Goal: Transaction & Acquisition: Purchase product/service

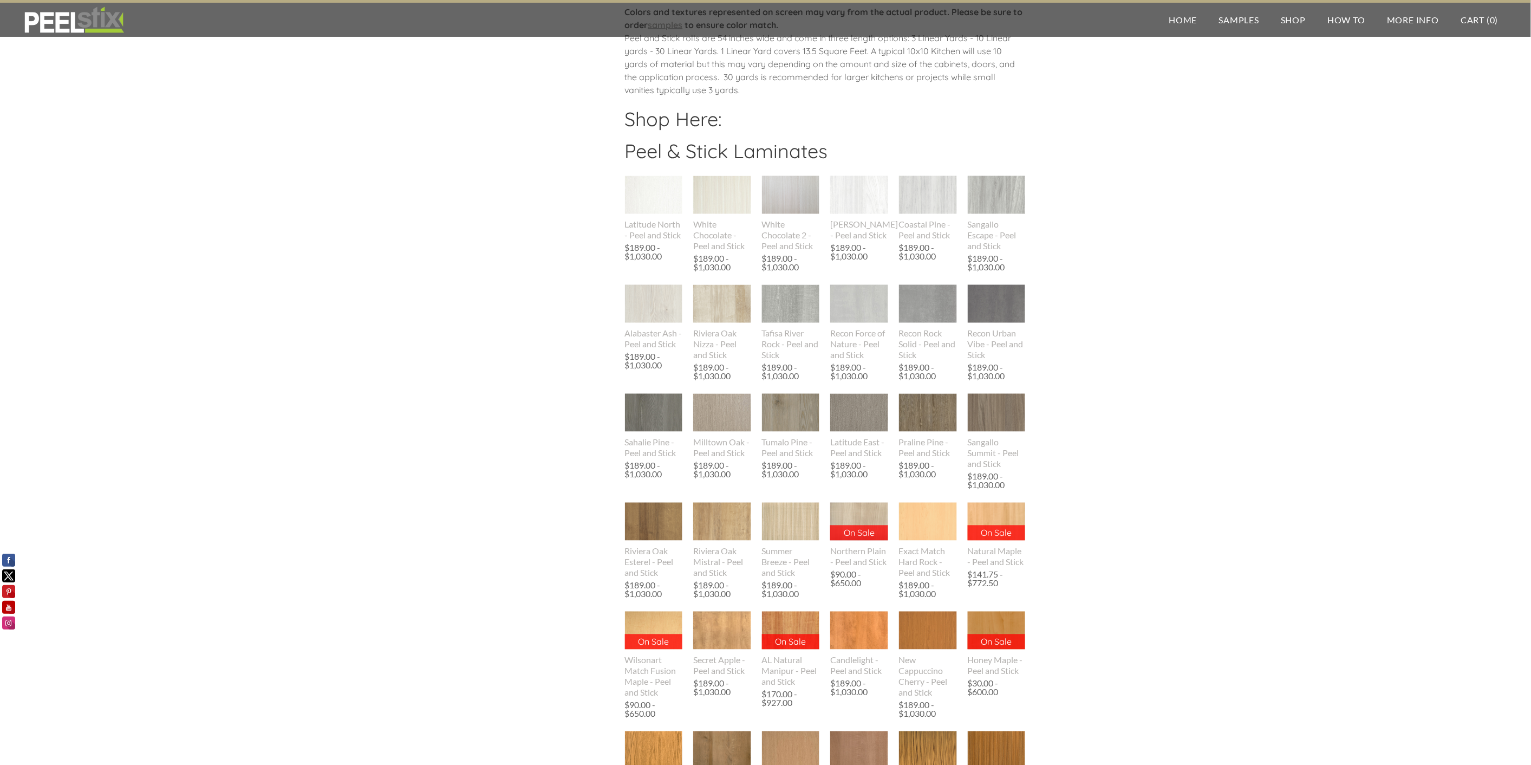
scroll to position [550, 0]
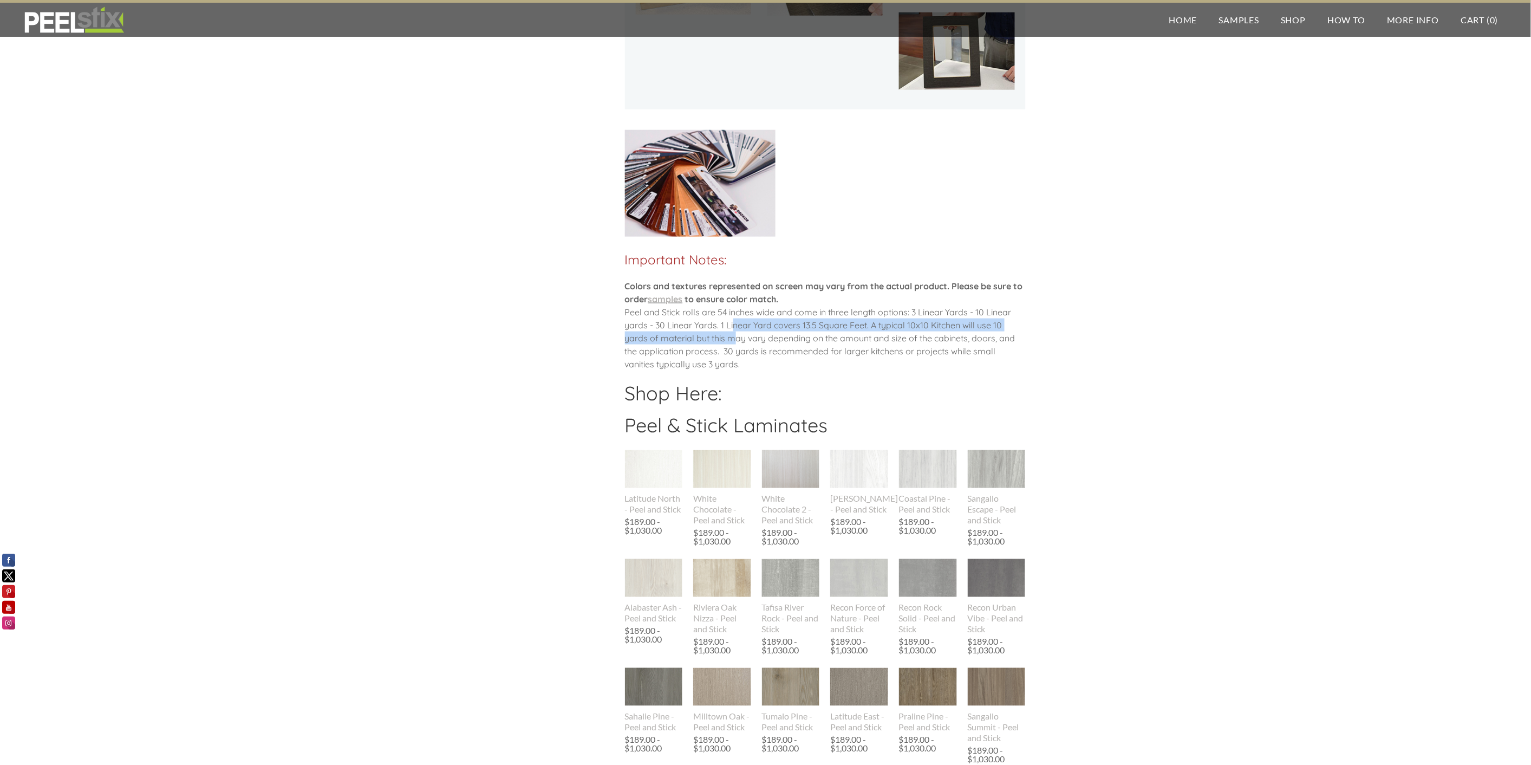
drag, startPoint x: 733, startPoint y: 329, endPoint x: 733, endPoint y: 344, distance: 14.6
click at [733, 344] on div "​ Colors and textures represented on screen may vary from the actual product. P…" at bounding box center [825, 330] width 401 height 102
drag, startPoint x: 733, startPoint y: 344, endPoint x: 818, endPoint y: 338, distance: 85.2
click at [763, 339] on div "​ Colors and textures represented on screen may vary from the actual product. P…" at bounding box center [825, 330] width 401 height 102
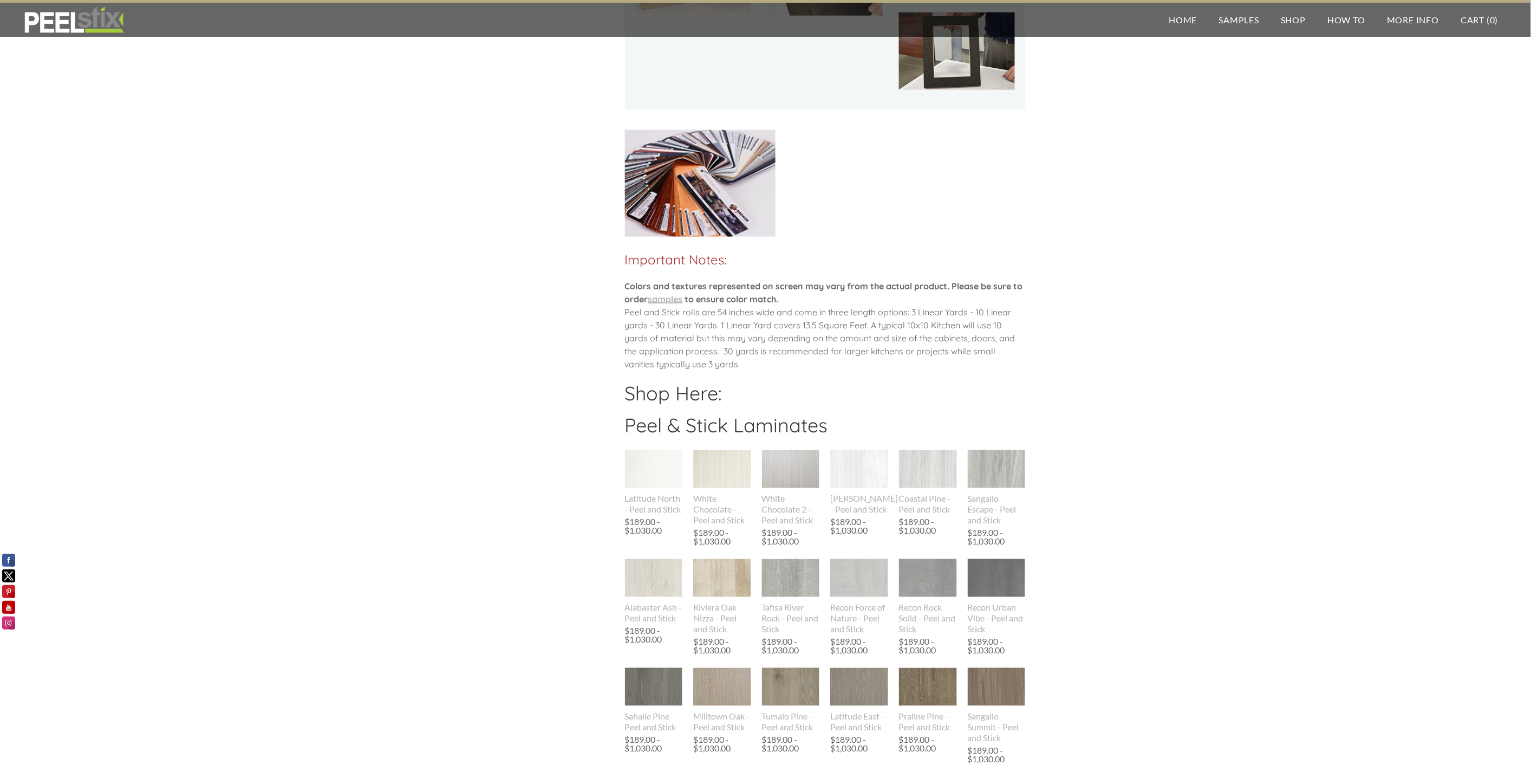
click at [869, 342] on div "​ Colors and textures represented on screen may vary from the actual product. P…" at bounding box center [825, 330] width 401 height 102
drag, startPoint x: 843, startPoint y: 340, endPoint x: 815, endPoint y: 338, distance: 28.8
click at [815, 338] on div "​ Colors and textures represented on screen may vary from the actual product. P…" at bounding box center [825, 330] width 401 height 102
drag, startPoint x: 815, startPoint y: 327, endPoint x: 809, endPoint y: 355, distance: 28.1
click at [809, 355] on div "​ Colors and textures represented on screen may vary from the actual product. P…" at bounding box center [825, 330] width 401 height 102
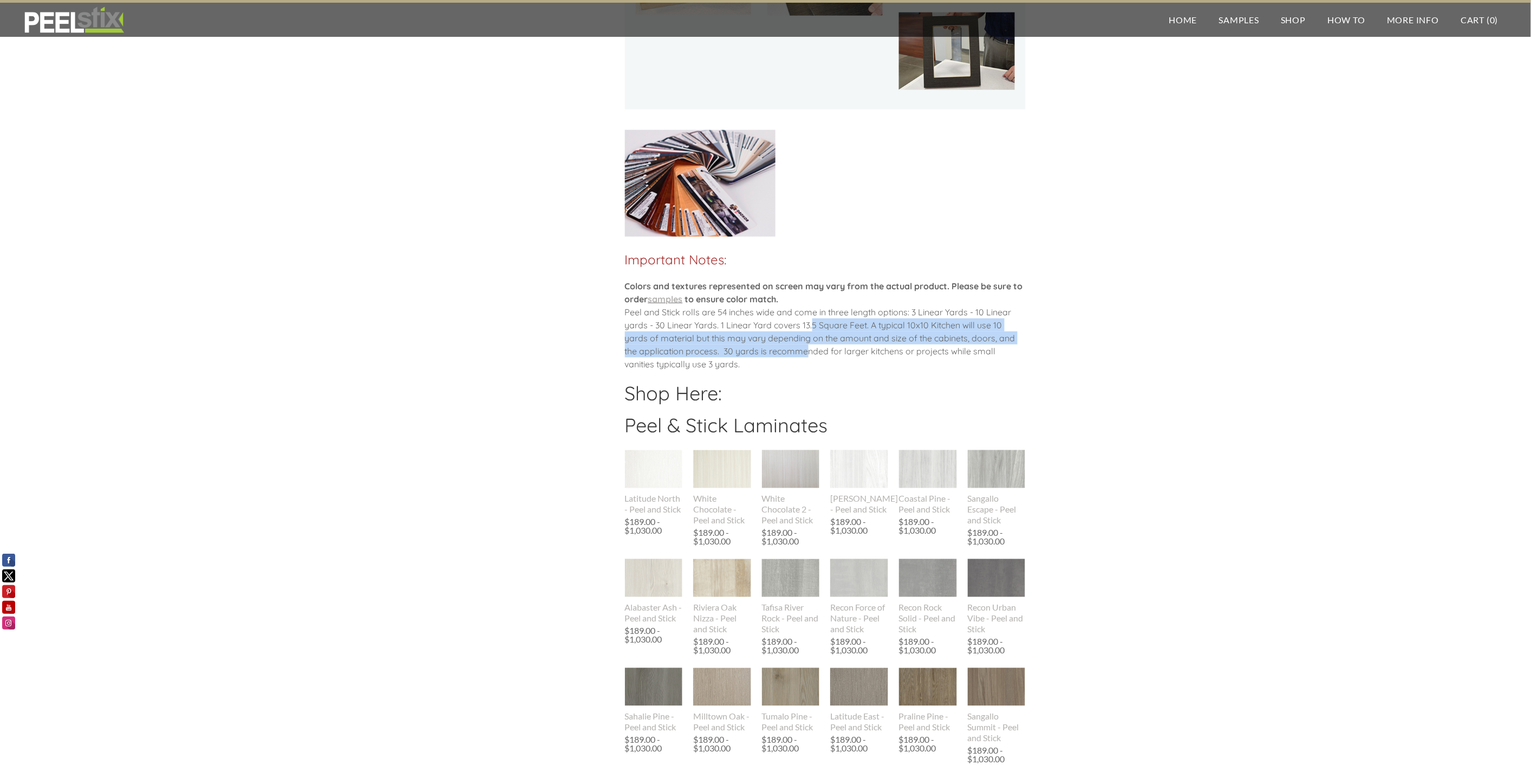
click at [809, 355] on div "​ Colors and textures represented on screen may vary from the actual product. P…" at bounding box center [825, 330] width 401 height 102
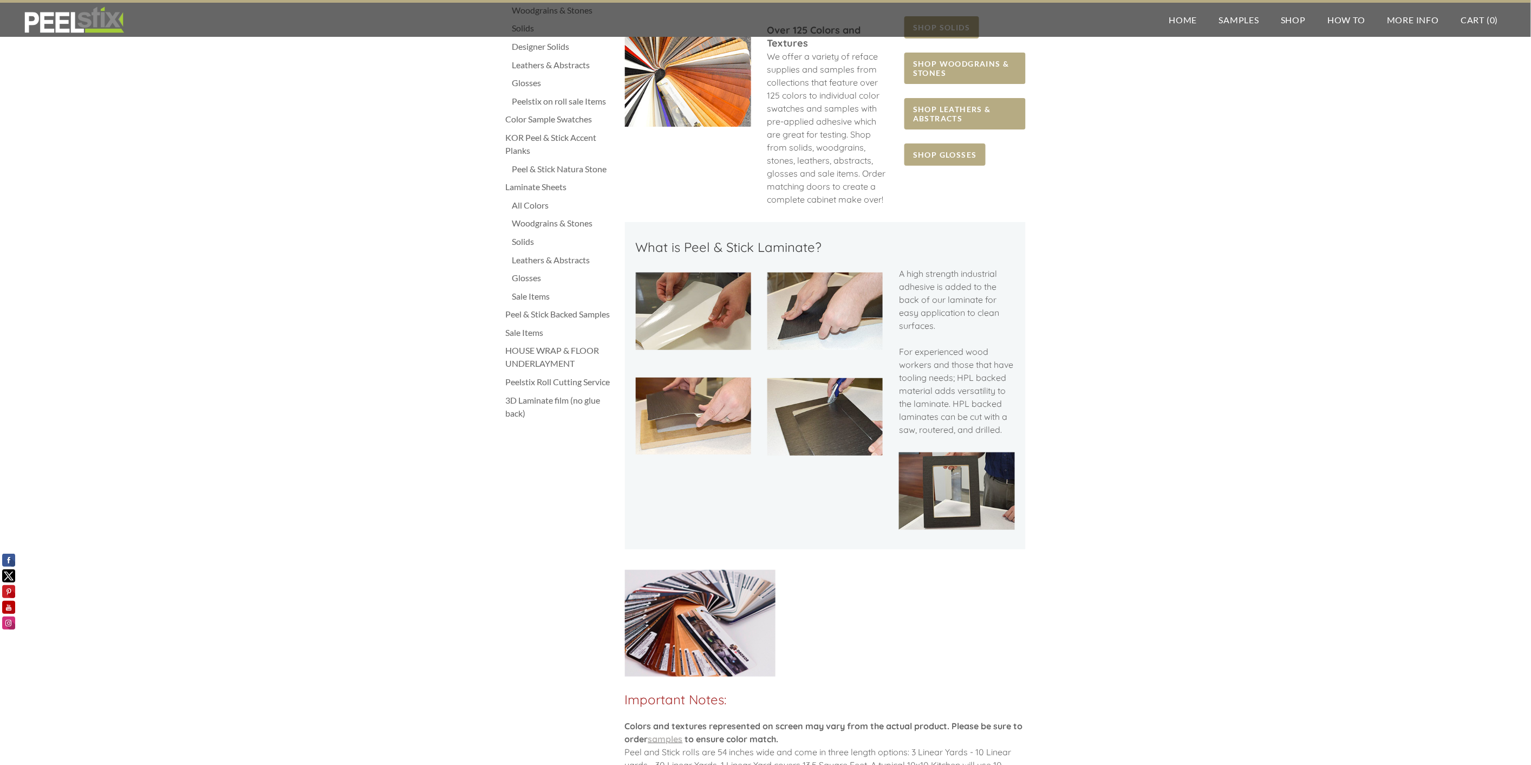
scroll to position [0, 0]
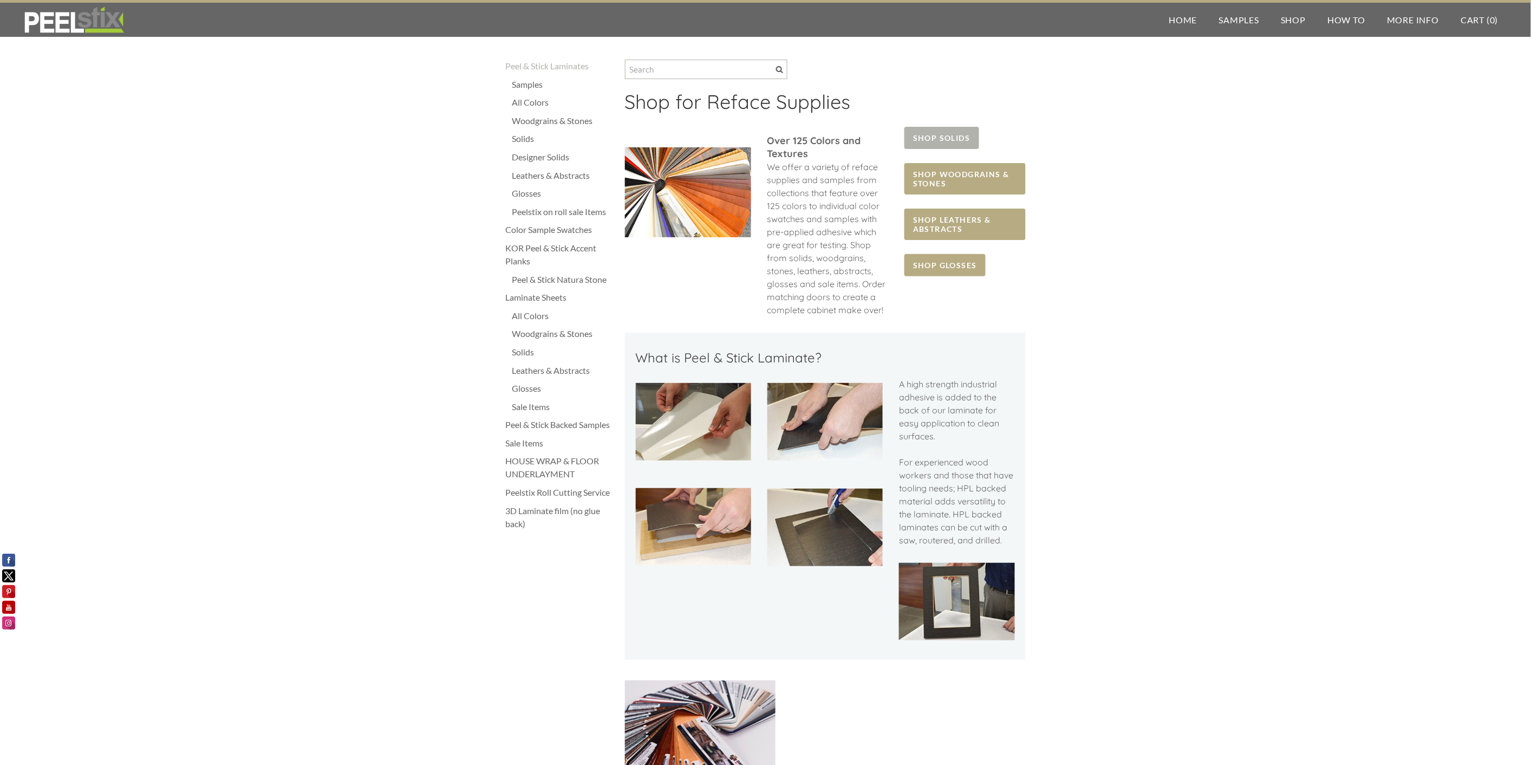
click at [943, 132] on span "SHOP SOLIDS" at bounding box center [941, 138] width 74 height 22
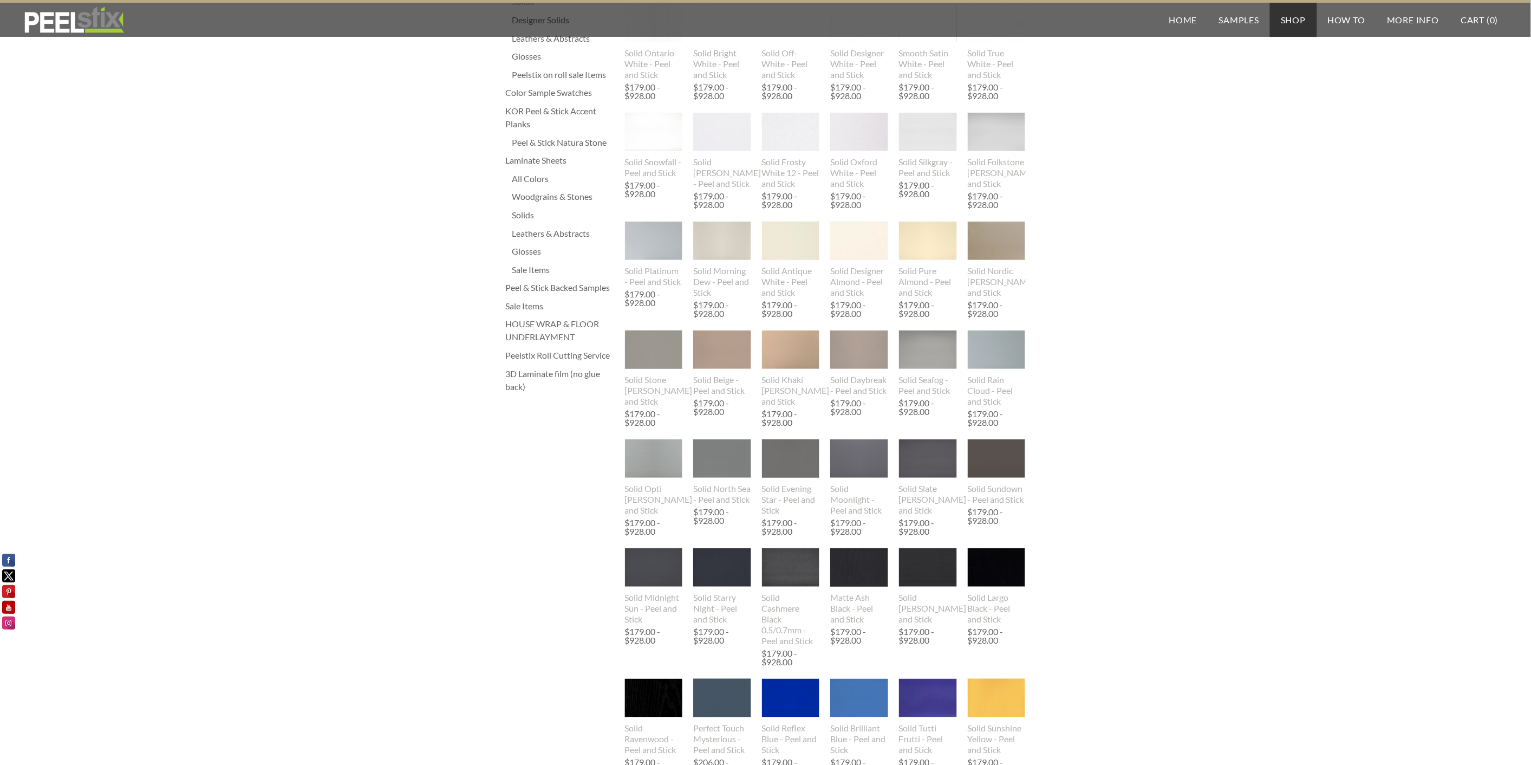
scroll to position [240, 0]
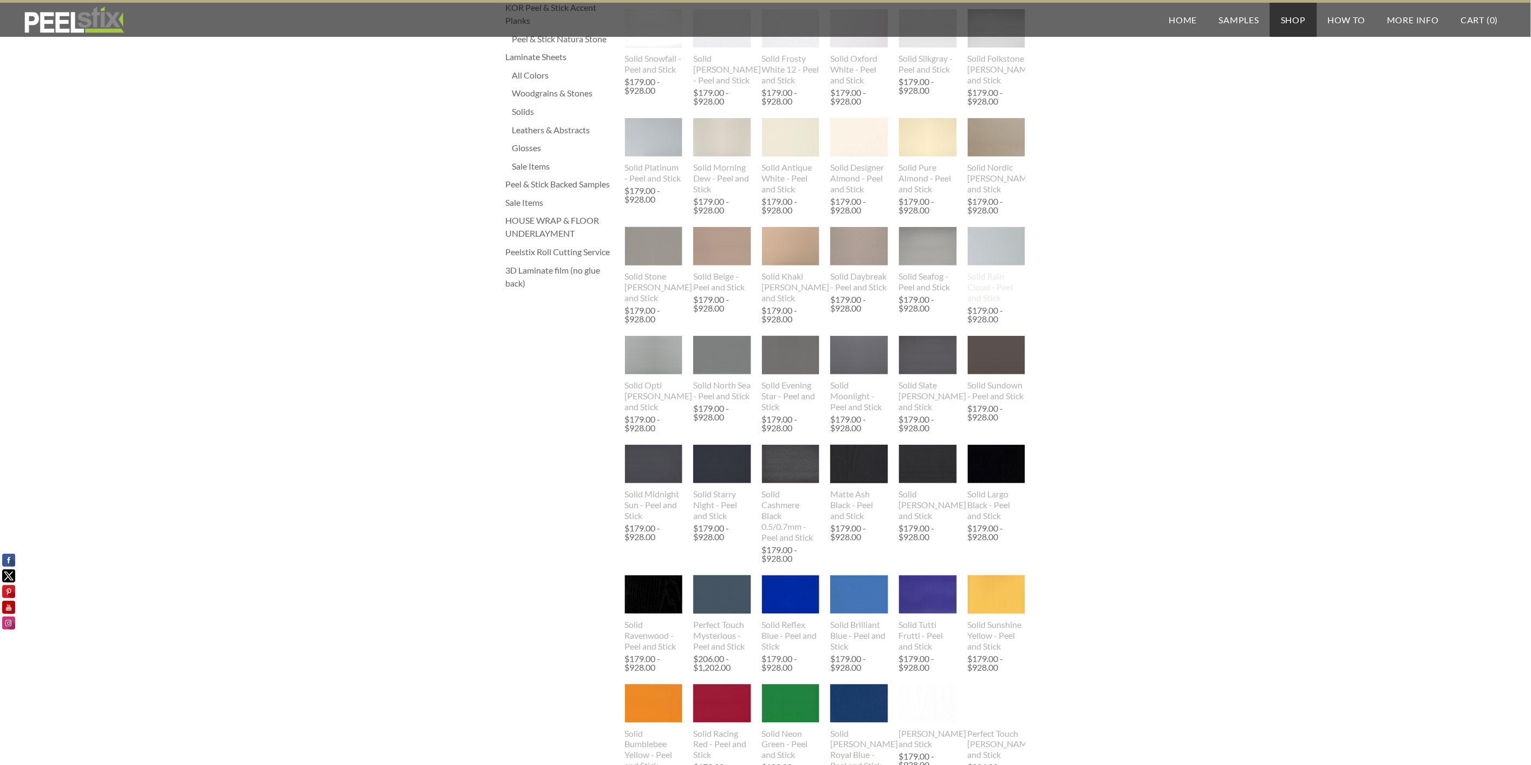
click at [997, 290] on div "Solid Rain Cloud - Peel and Stick" at bounding box center [997, 287] width 58 height 32
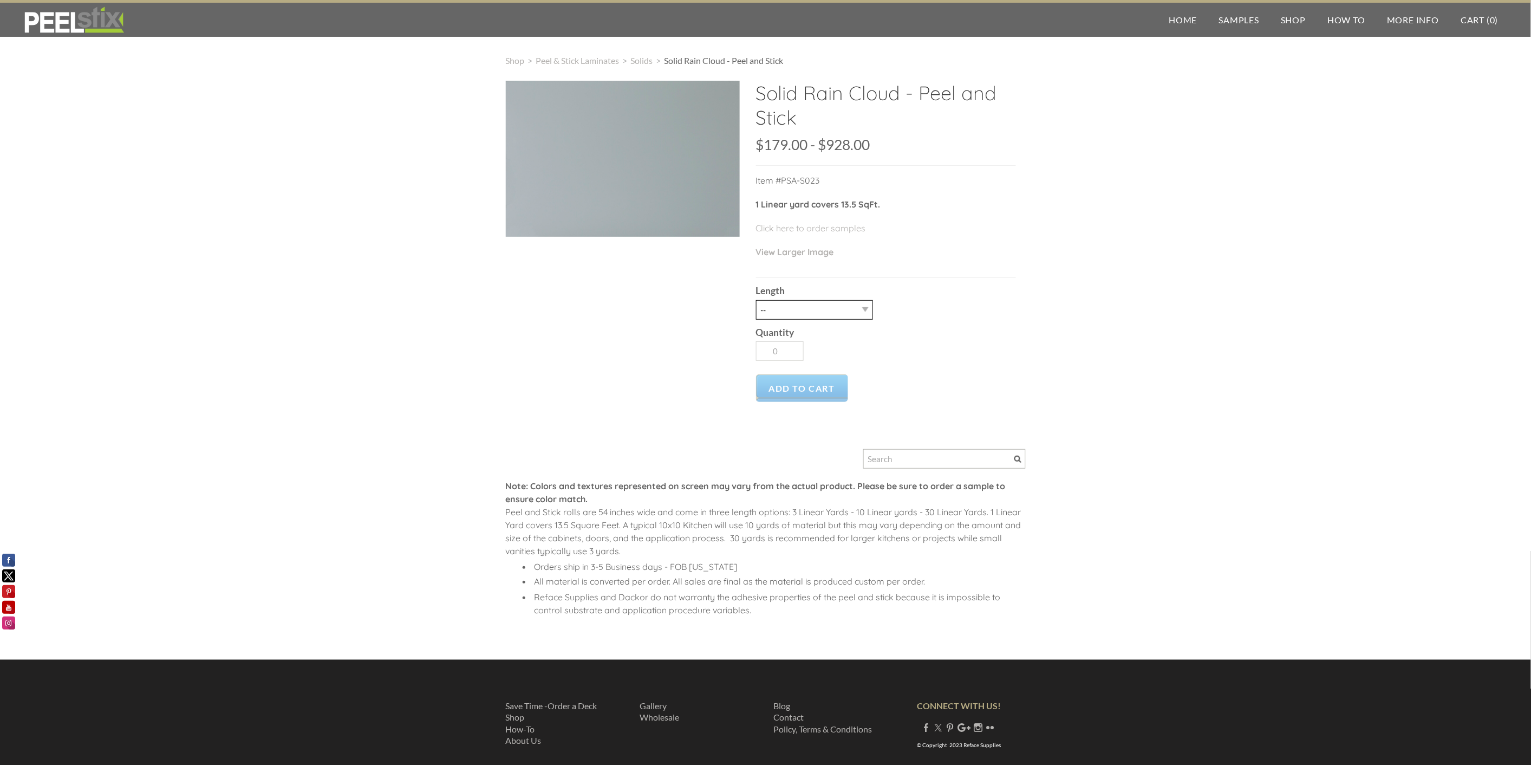
click at [818, 303] on select "-- 3LY 10LY 15LY 30LY" at bounding box center [814, 309] width 117 height 19
select select "10LY"
click at [756, 300] on select "-- 3LY 10LY 15LY 30LY" at bounding box center [814, 309] width 117 height 19
type input "1"
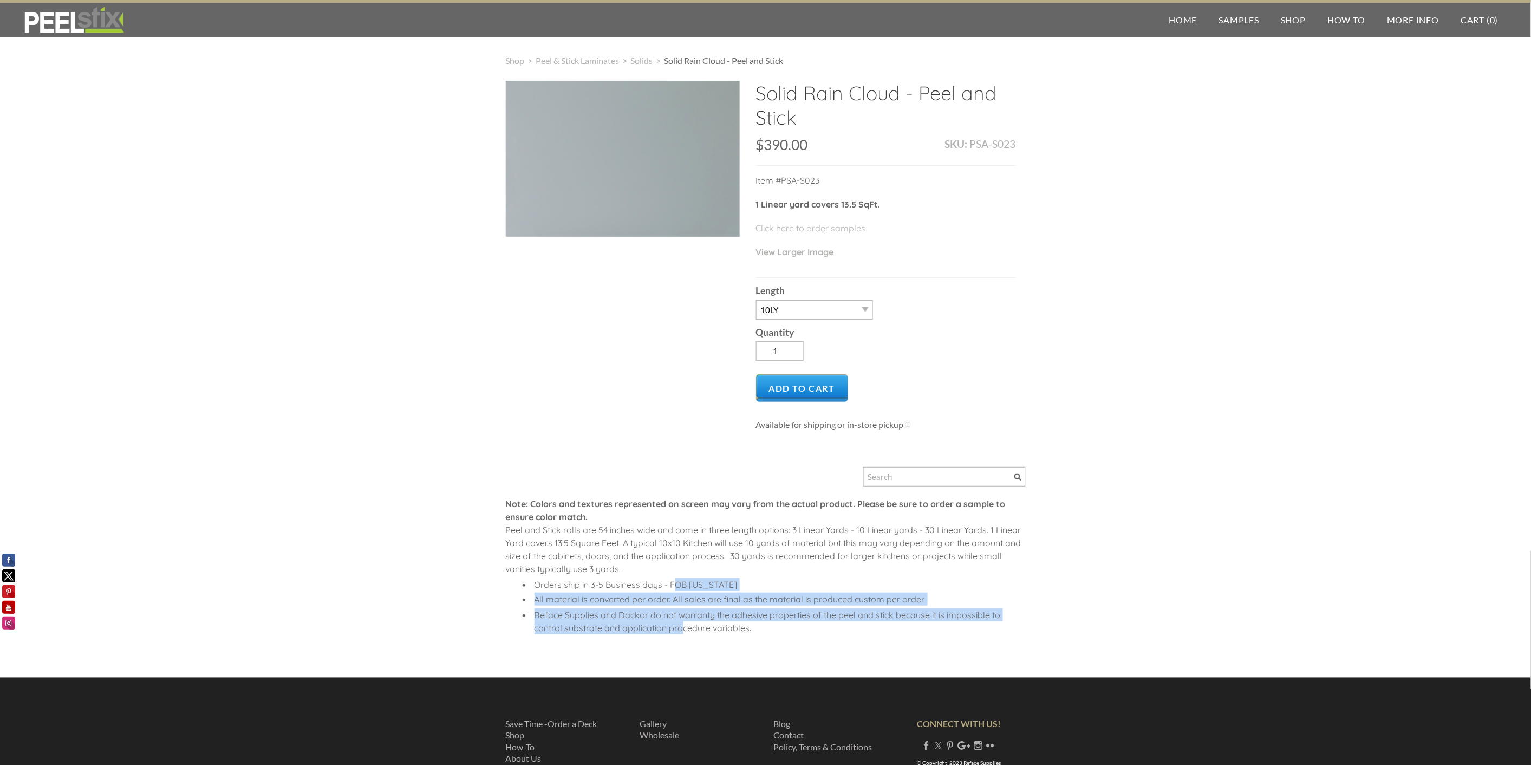
drag, startPoint x: 676, startPoint y: 584, endPoint x: 681, endPoint y: 626, distance: 42.0
click at [681, 626] on div "Note: Colors and textures represented on screen may vary from the actual produc…" at bounding box center [766, 572] width 520 height 151
click at [681, 626] on li "Reface Supplies and Dackor do not warranty the adhesive properties of the peel …" at bounding box center [779, 621] width 494 height 26
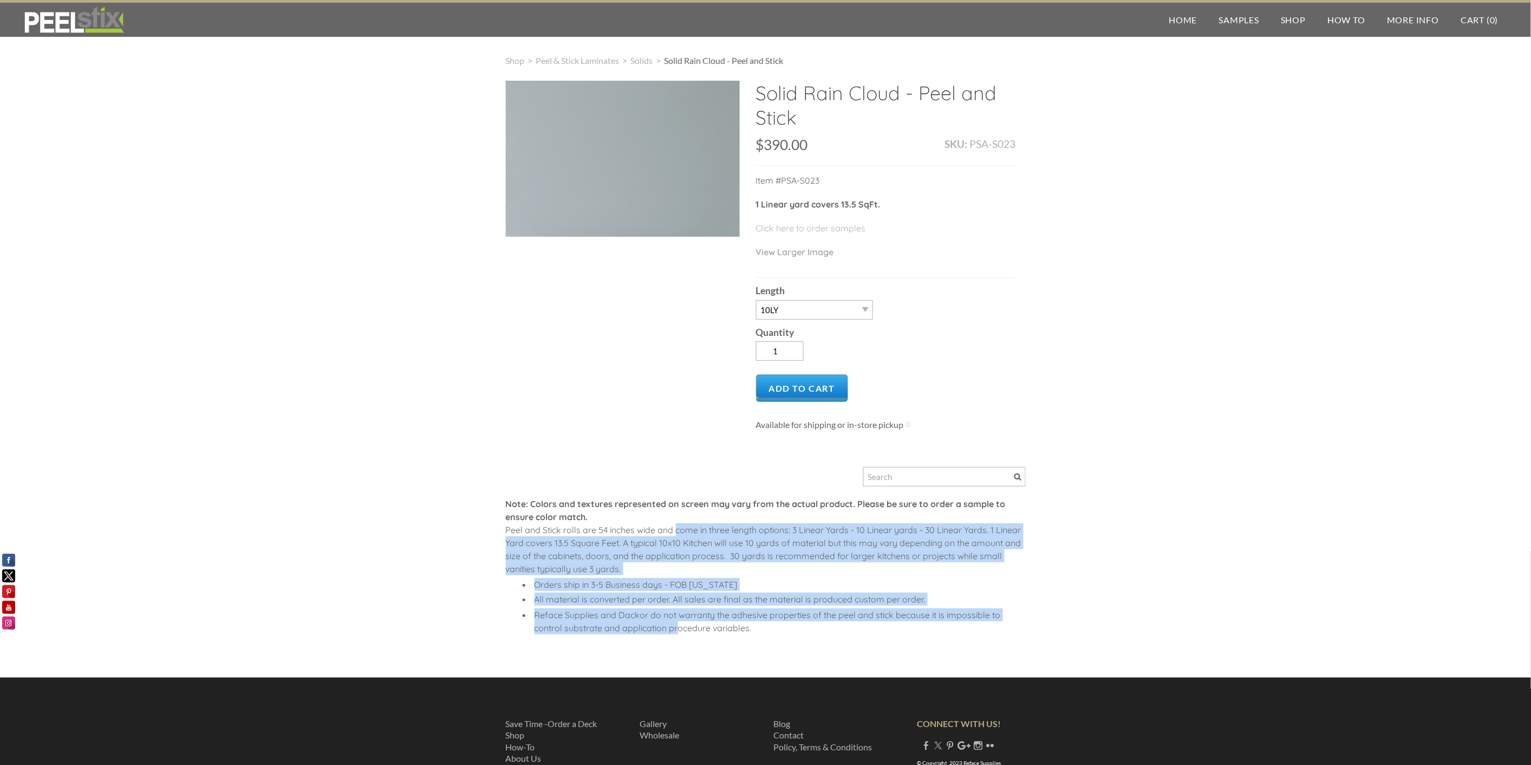
drag, startPoint x: 678, startPoint y: 625, endPoint x: 675, endPoint y: 532, distance: 93.2
click at [675, 532] on div "Note: Colors and textures represented on screen may vary from the actual produc…" at bounding box center [766, 572] width 520 height 151
click at [675, 532] on span "Peel and Stick rolls are 54 inches wide and come in three length options: 3 Lin…" at bounding box center [764, 549] width 516 height 50
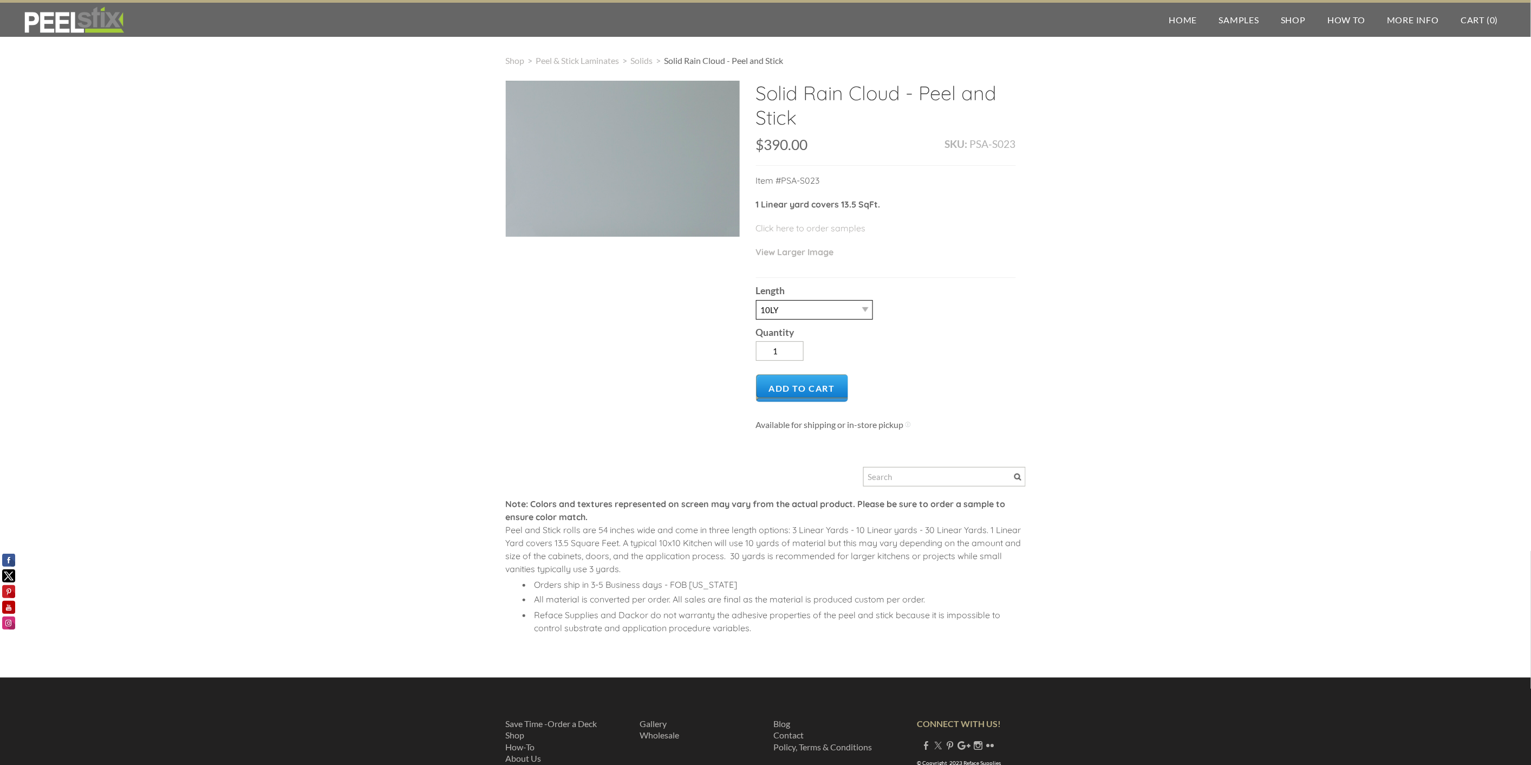
click at [795, 311] on select "-- 3LY 10LY 15LY 30LY" at bounding box center [814, 309] width 117 height 19
select select "15LY"
click at [756, 300] on select "-- 3LY 10LY 15LY 30LY" at bounding box center [814, 309] width 117 height 19
drag, startPoint x: 877, startPoint y: 425, endPoint x: 791, endPoint y: 423, distance: 86.7
click at [791, 423] on span "Available for shipping or in-store pickup" at bounding box center [830, 424] width 148 height 10
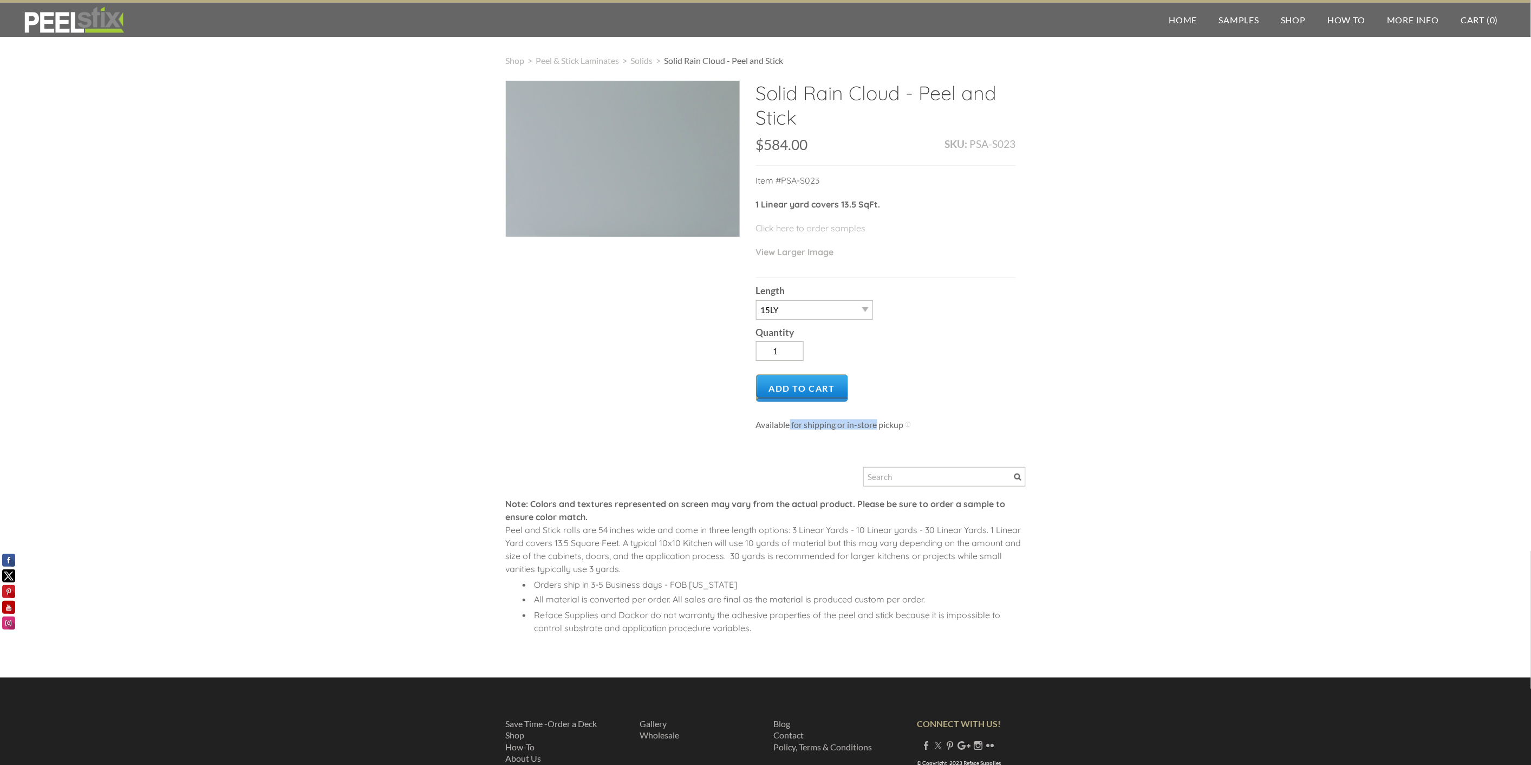
drag, startPoint x: 791, startPoint y: 423, endPoint x: 897, endPoint y: 450, distance: 109.9
click at [792, 423] on span "Available for shipping or in-store pickup" at bounding box center [830, 424] width 148 height 10
click at [816, 386] on span "Add to Cart" at bounding box center [802, 388] width 93 height 28
click at [1458, 103] on span "Checkout" at bounding box center [1479, 105] width 64 height 22
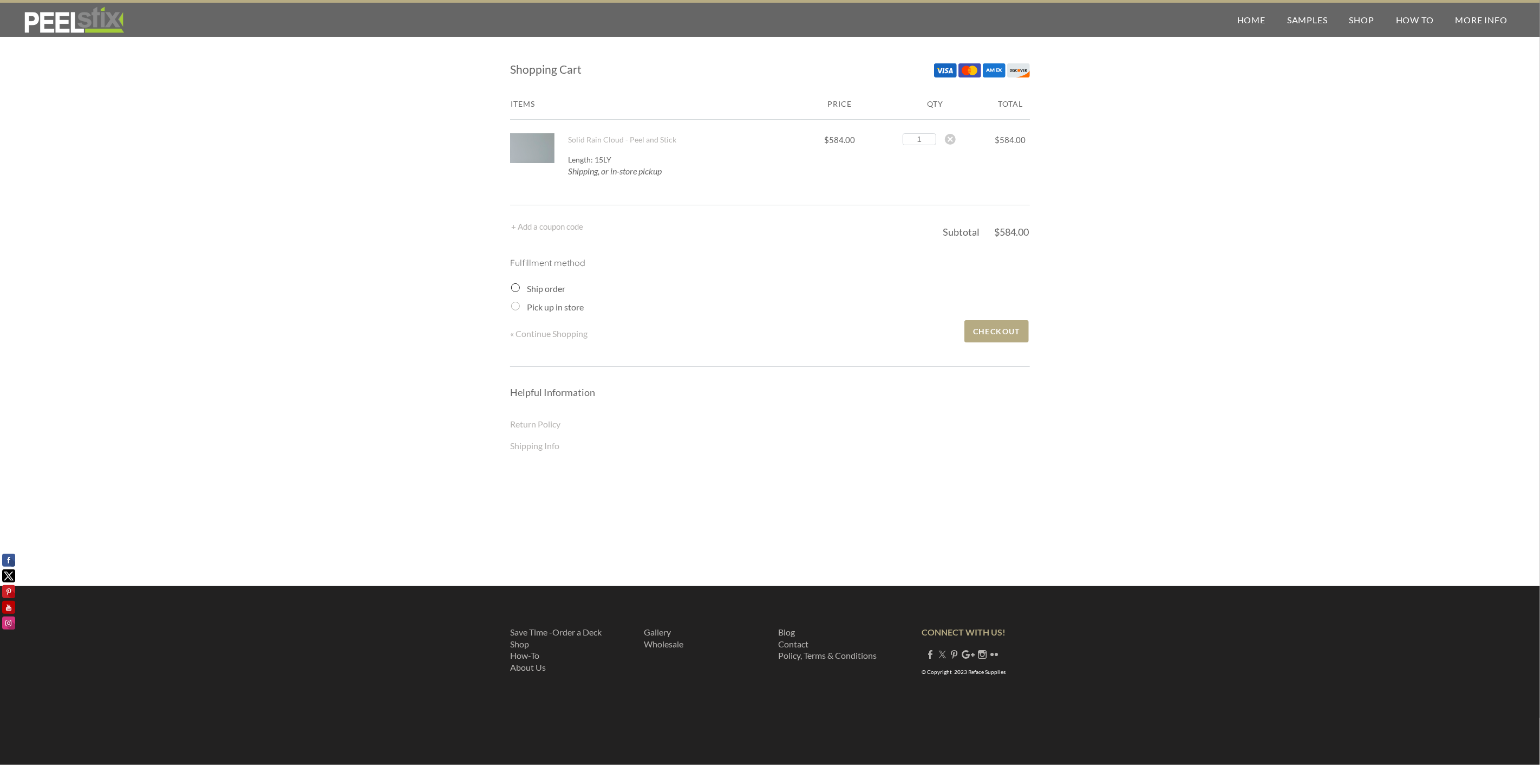
click at [523, 288] on div "Ship order" at bounding box center [770, 288] width 519 height 13
click at [515, 285] on input "Ship order" at bounding box center [515, 287] width 9 height 9
click at [520, 288] on div "Ship order" at bounding box center [770, 288] width 519 height 13
click at [515, 287] on input "Ship order" at bounding box center [515, 287] width 9 height 9
click at [537, 286] on label "Ship order" at bounding box center [546, 288] width 38 height 10
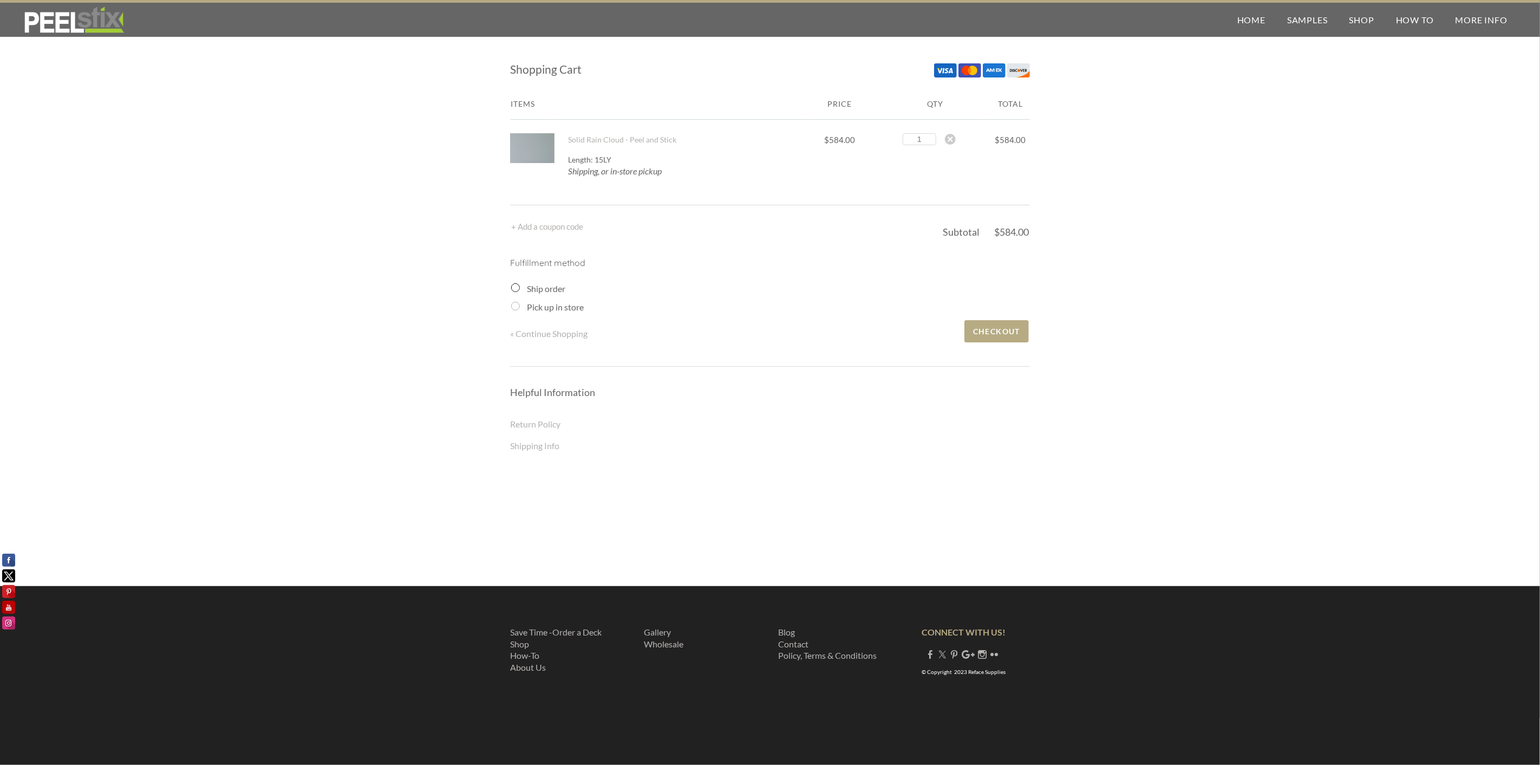
click at [520, 286] on input "Ship order" at bounding box center [515, 287] width 9 height 9
click at [510, 286] on div "Shopping Cart Items Price Qty Total Solid Rain Cloud - Peel and Stick 1 2 3 4 5…" at bounding box center [770, 309] width 1540 height 554
click at [511, 286] on input "Ship order" at bounding box center [515, 287] width 9 height 9
click at [519, 286] on input "Ship order" at bounding box center [515, 287] width 9 height 9
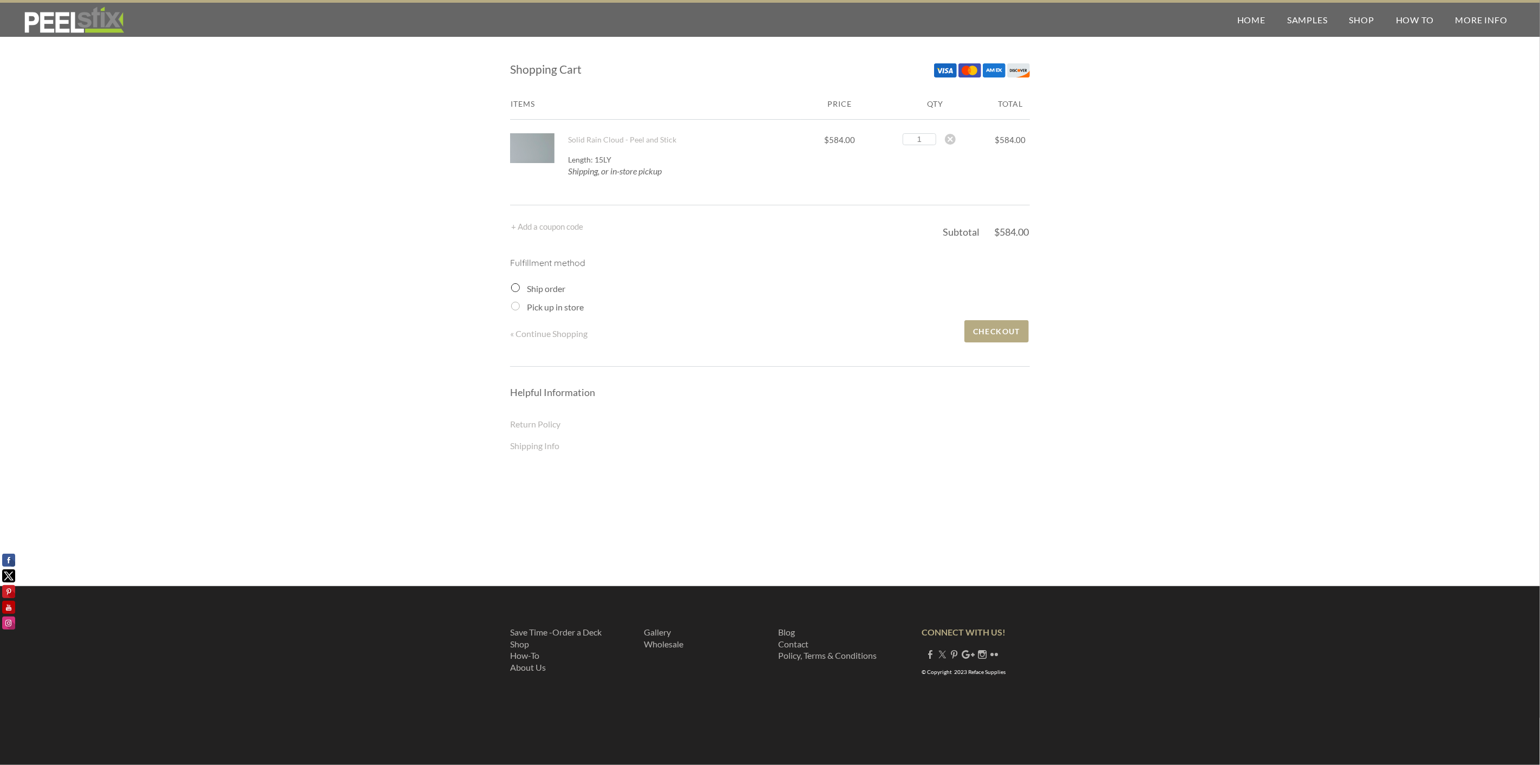
click at [551, 289] on label "Ship order" at bounding box center [546, 288] width 38 height 10
click at [520, 289] on input "Ship order" at bounding box center [515, 287] width 9 height 9
click at [564, 309] on label "Pick up in store" at bounding box center [555, 307] width 57 height 10
click at [520, 309] on input "Pick up in store" at bounding box center [515, 306] width 9 height 9
radio input "true"
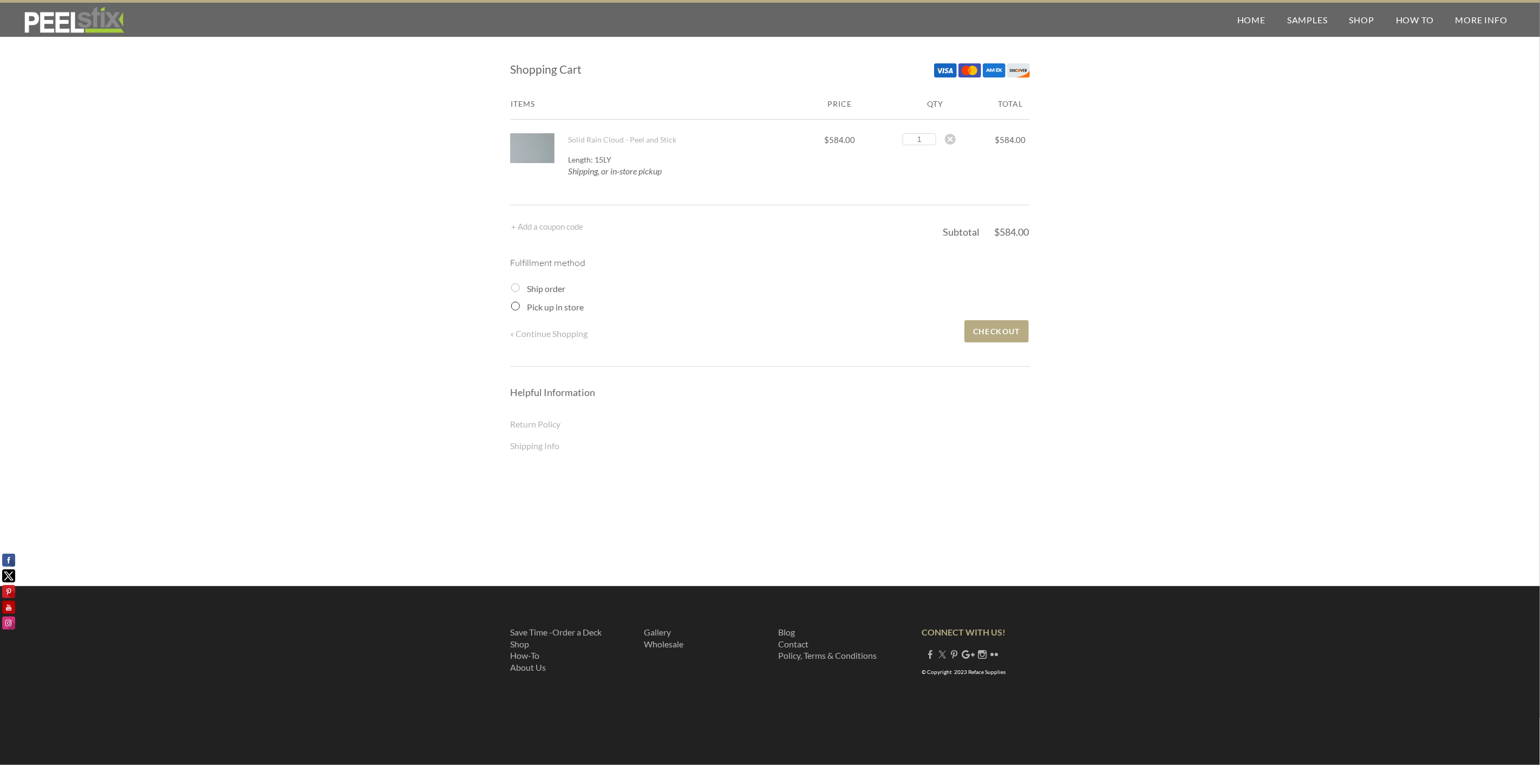
click at [555, 291] on label "Ship order" at bounding box center [546, 288] width 38 height 10
click at [520, 291] on input "Ship order" at bounding box center [515, 287] width 9 height 9
radio input "true"
click at [973, 327] on span "Checkout" at bounding box center [997, 331] width 64 height 22
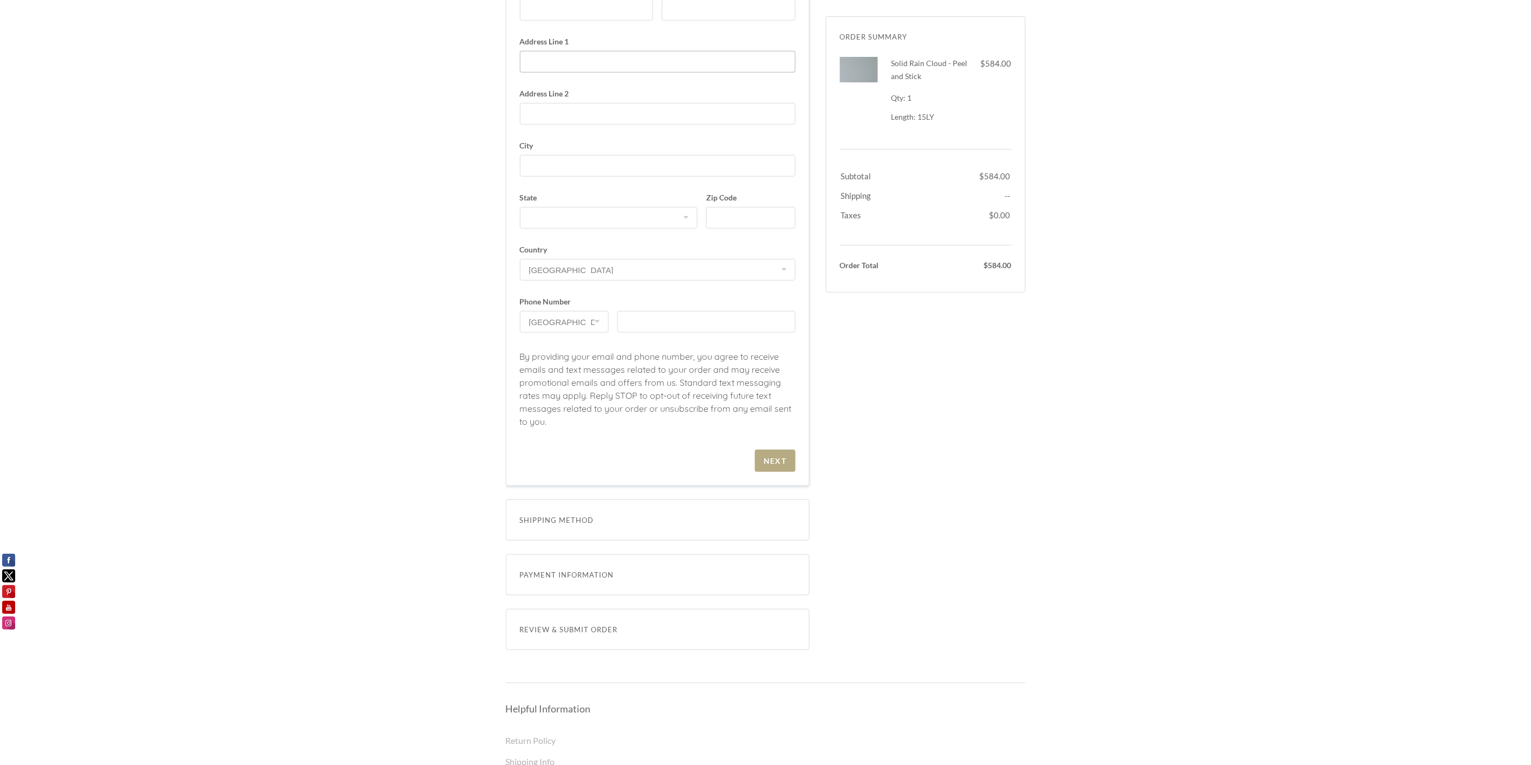
scroll to position [240, 0]
click at [582, 512] on span "Shipping Method" at bounding box center [658, 512] width 276 height 13
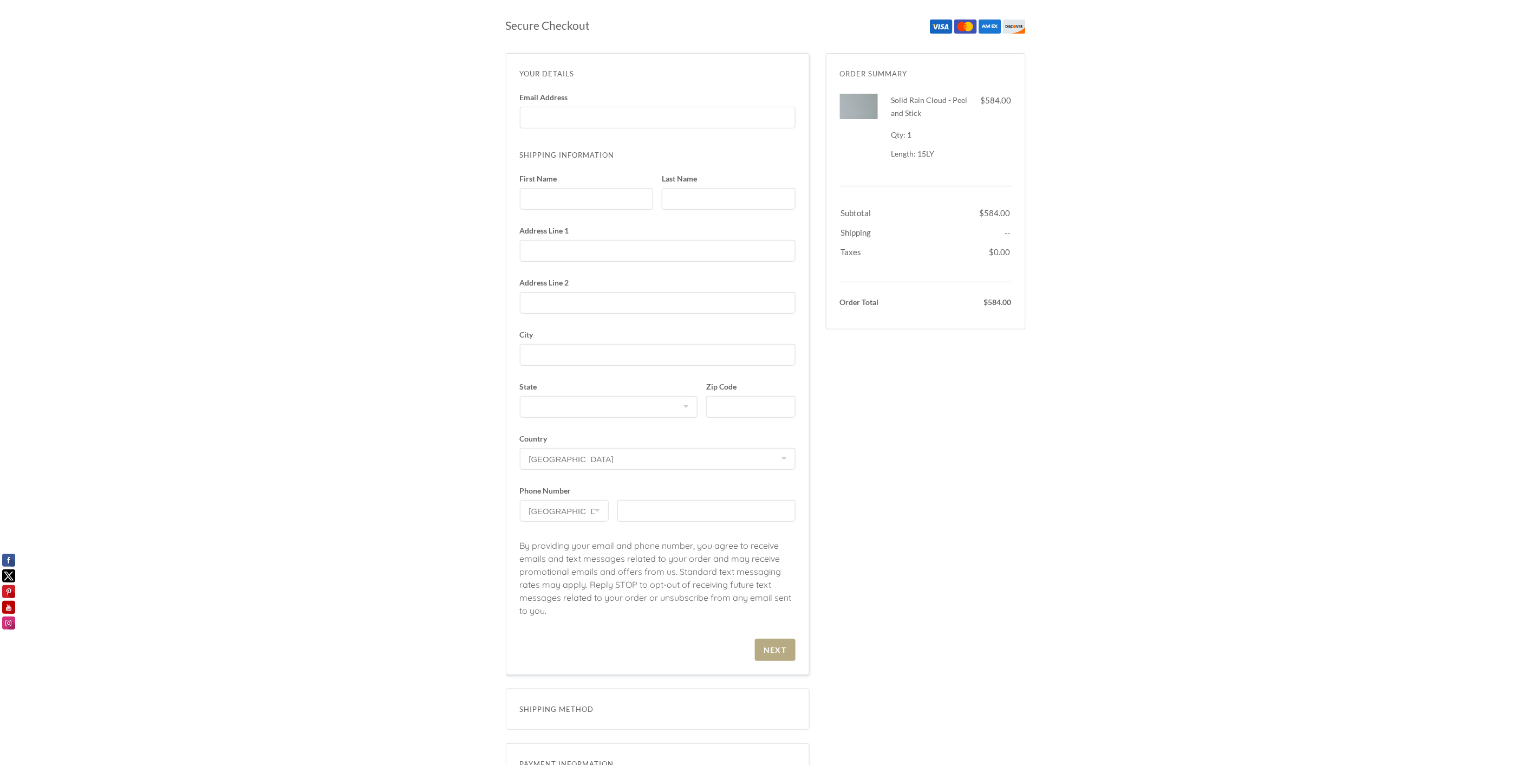
scroll to position [0, 0]
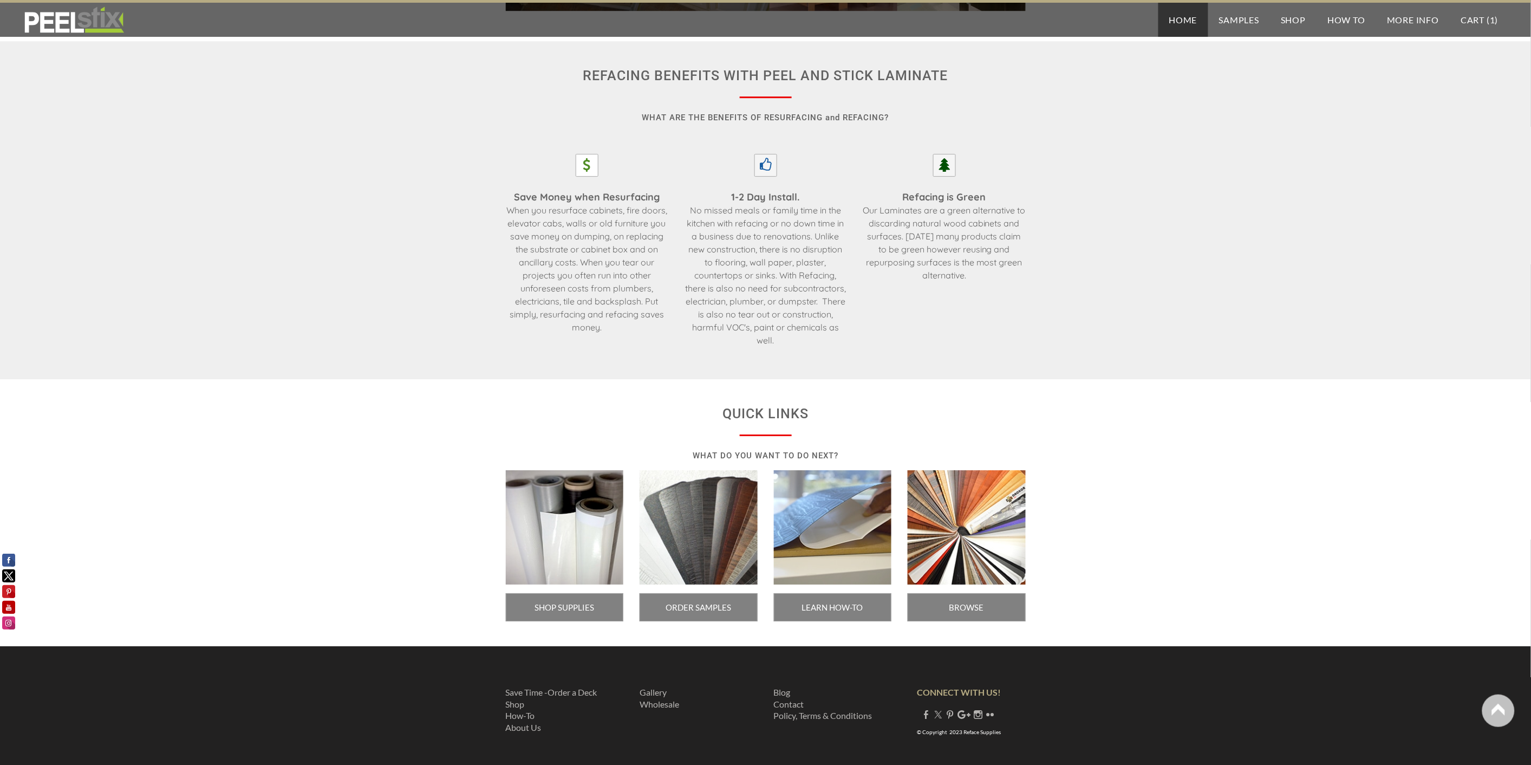
scroll to position [1537, 0]
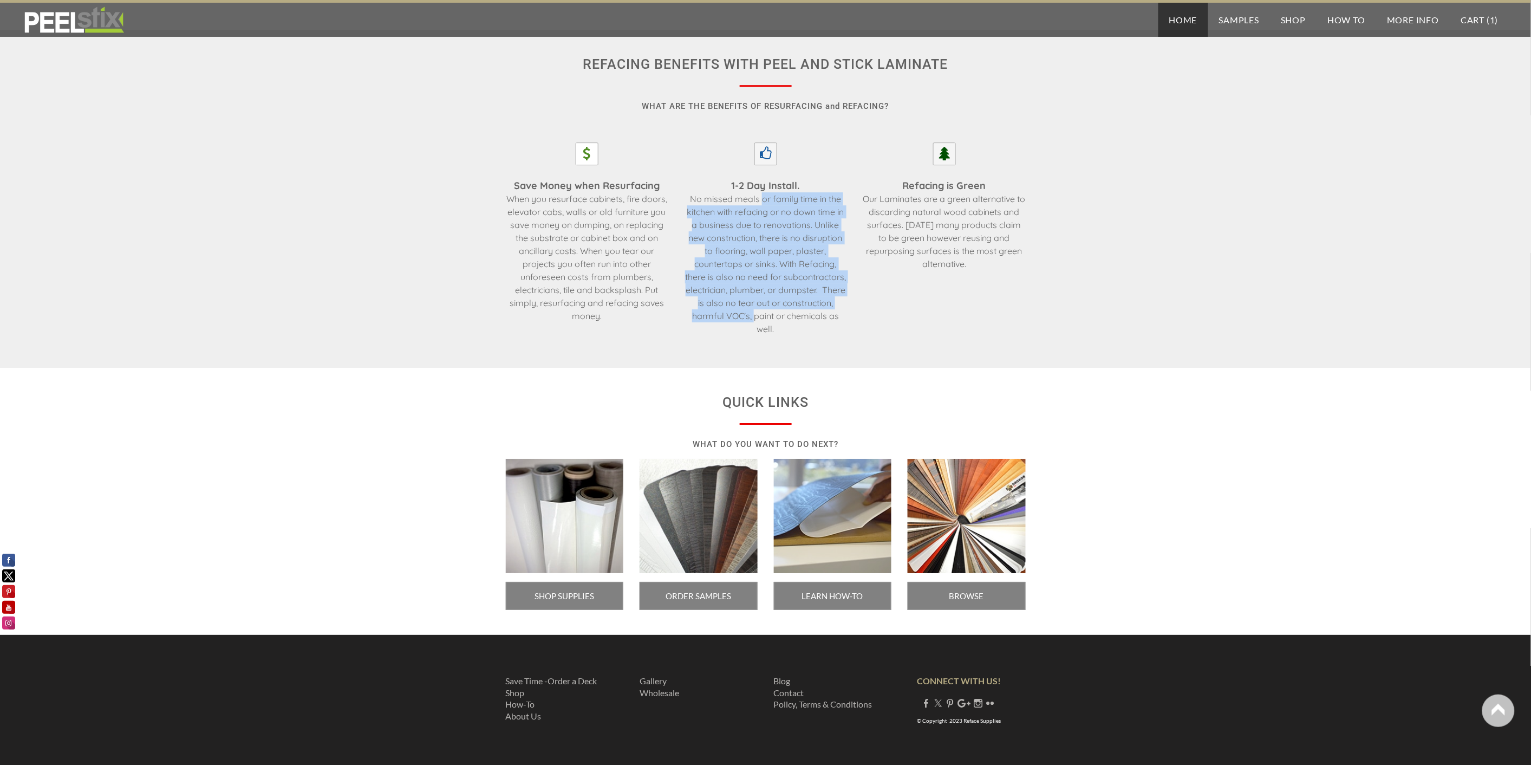
drag, startPoint x: 762, startPoint y: 199, endPoint x: 756, endPoint y: 316, distance: 116.6
click at [756, 316] on div "1-2 Day Install. No missed meals or family time in the kitchen with refacing or…" at bounding box center [766, 262] width 162 height 167
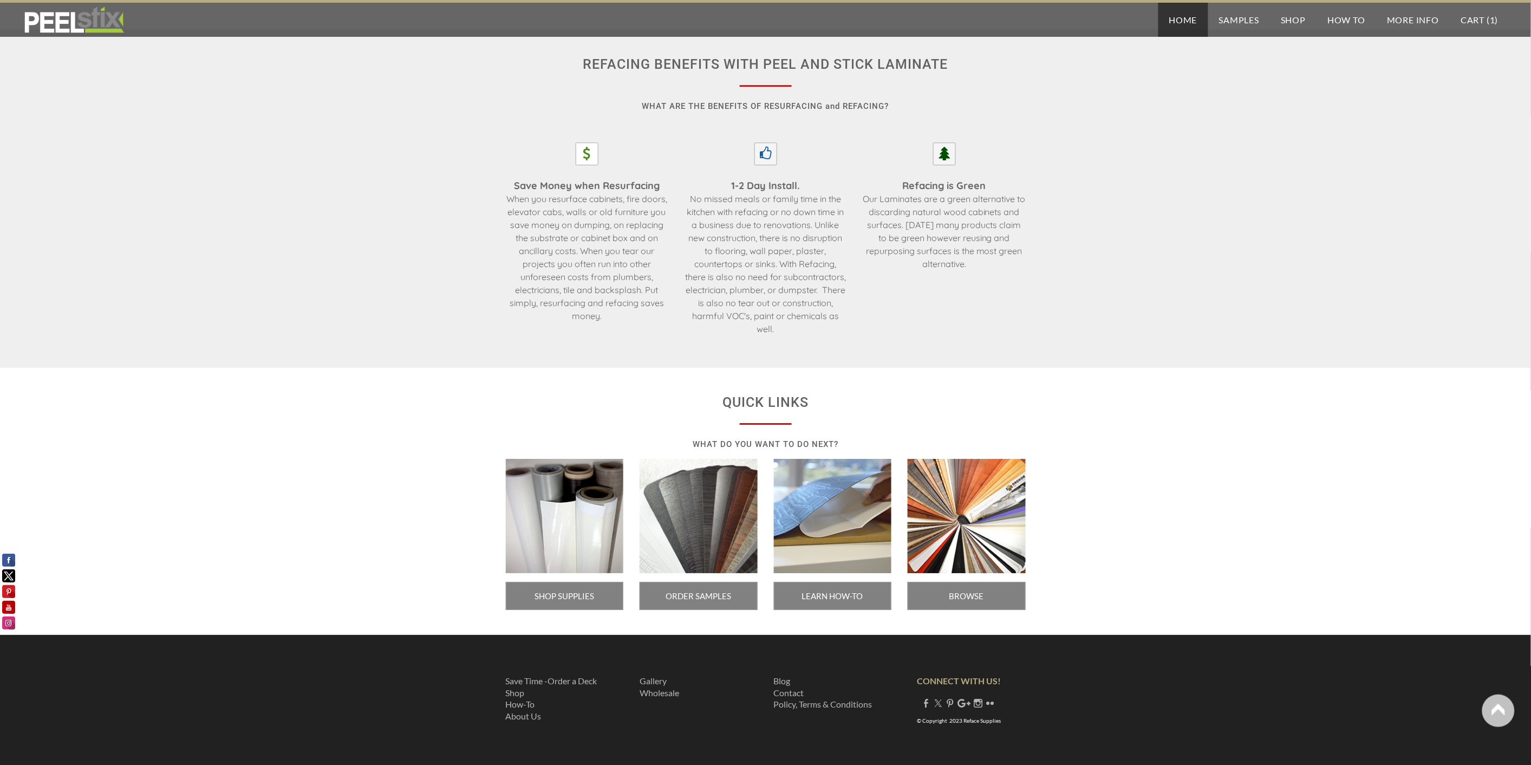
click at [757, 317] on div "1-2 Day Install. No missed meals or family time in the kitchen with refacing or…" at bounding box center [766, 262] width 162 height 167
click at [523, 715] on link "About Us" at bounding box center [524, 716] width 36 height 10
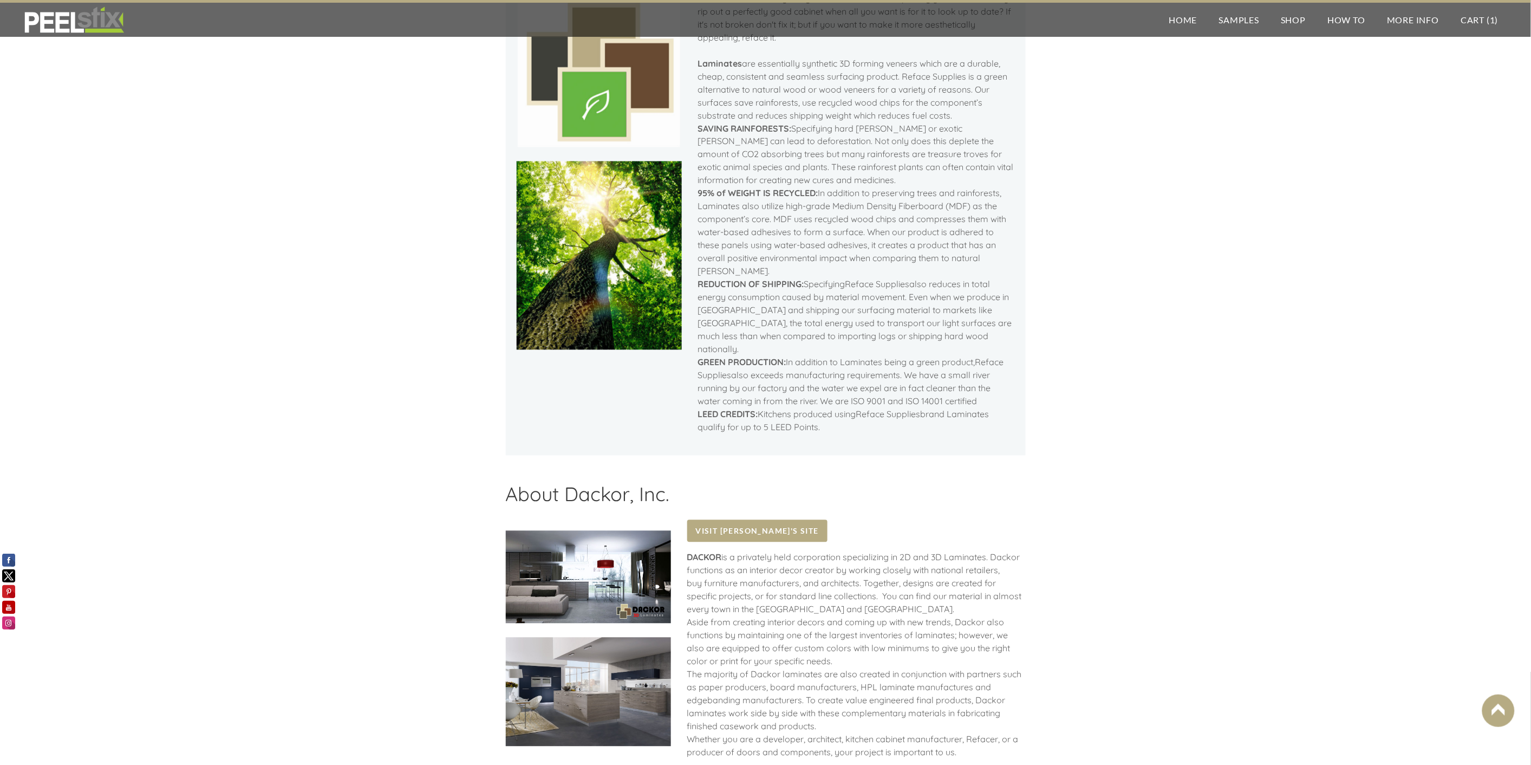
scroll to position [988, 0]
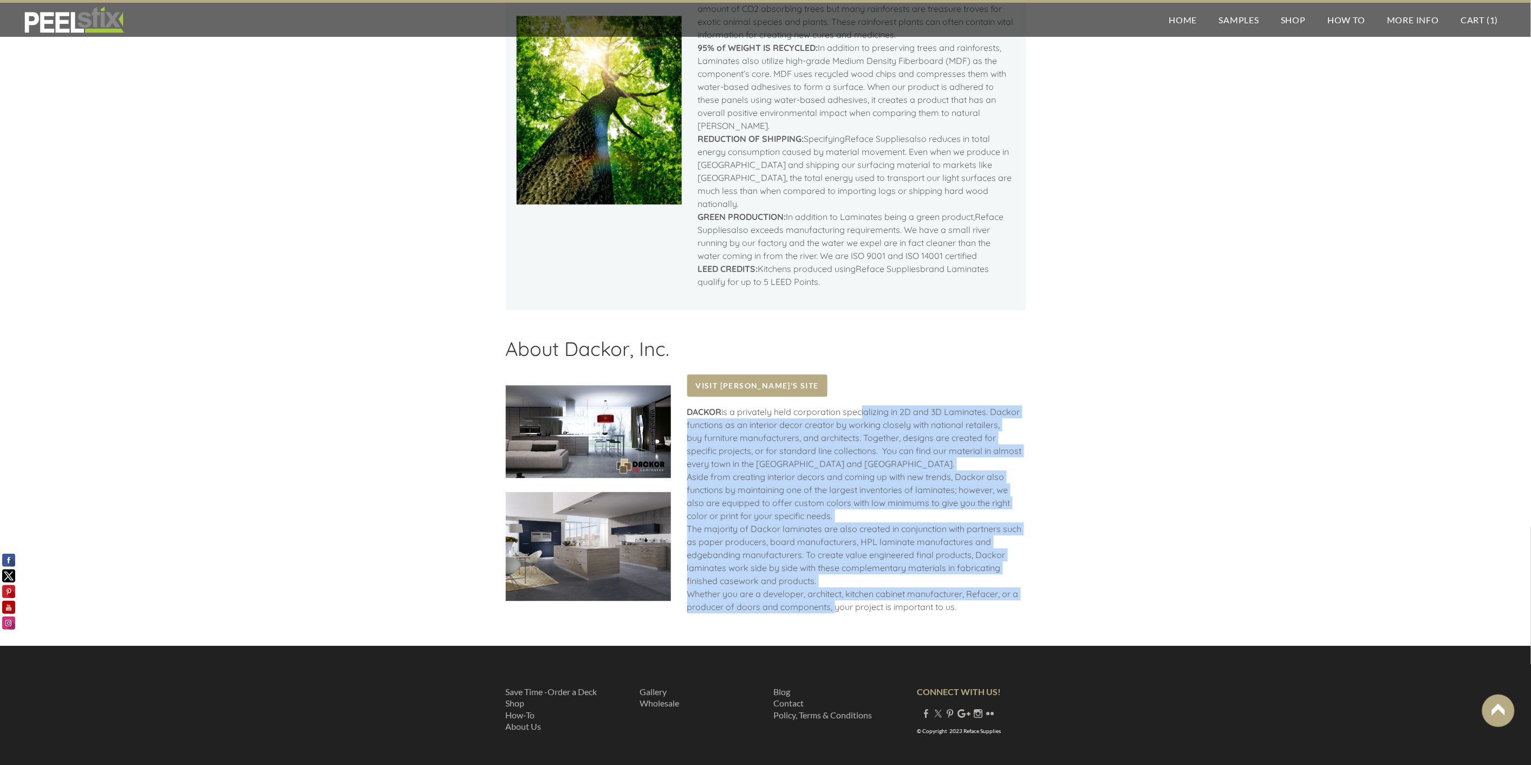
drag, startPoint x: 865, startPoint y: 403, endPoint x: 846, endPoint y: 590, distance: 187.9
click at [846, 590] on div "DACKOR is a privately held corporation specializing in 2D and 3D Laminates. Dac…" at bounding box center [856, 514] width 339 height 219
click at [845, 591] on div "DACKOR is a privately held corporation specializing in 2D and 3D Laminates. Dac…" at bounding box center [856, 514] width 339 height 219
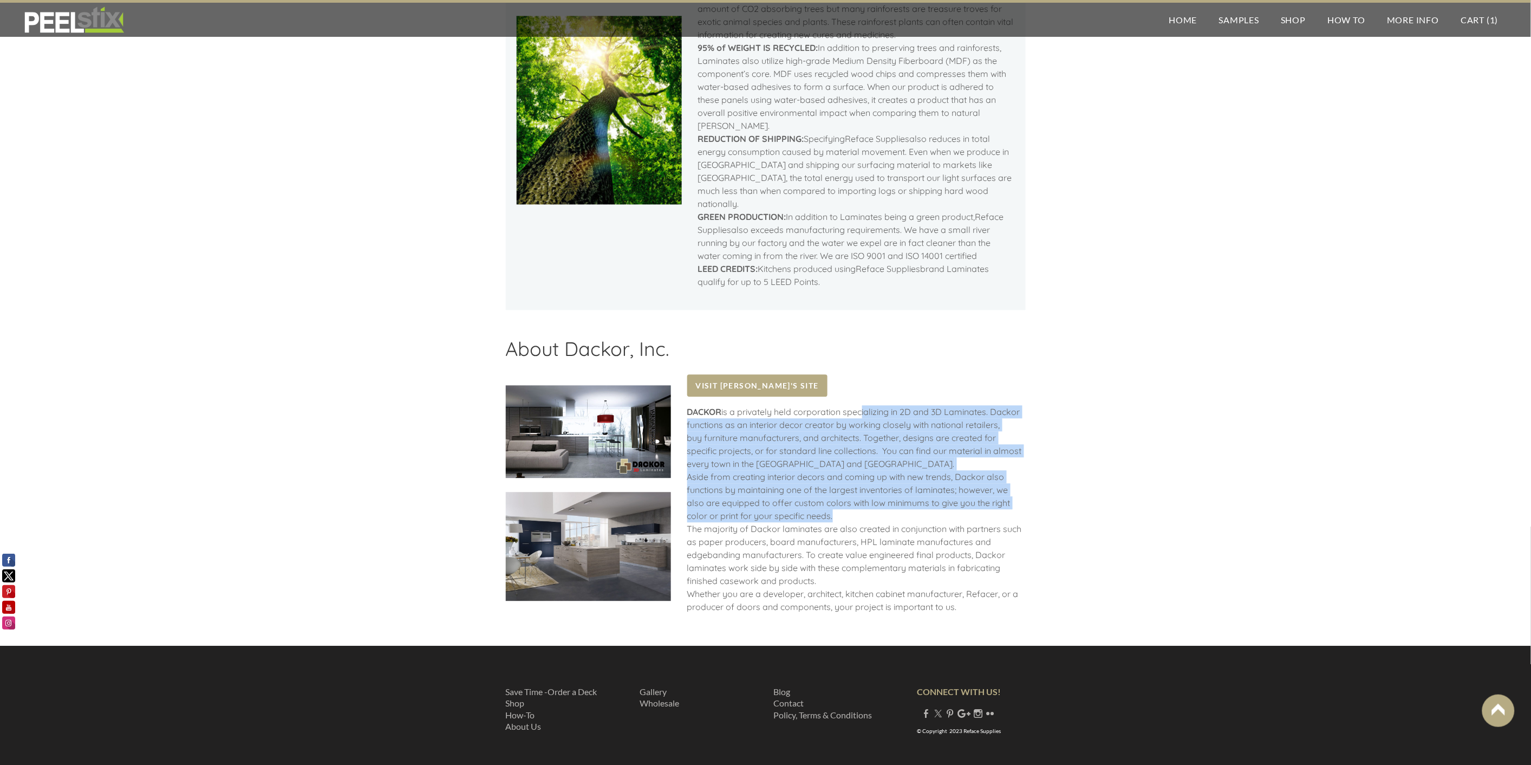
drag, startPoint x: 845, startPoint y: 592, endPoint x: 857, endPoint y: 508, distance: 84.7
click at [857, 508] on div "DACKOR is a privately held corporation specializing in 2D and 3D Laminates. Dac…" at bounding box center [856, 514] width 339 height 219
click at [517, 698] on link "Shop" at bounding box center [515, 703] width 19 height 10
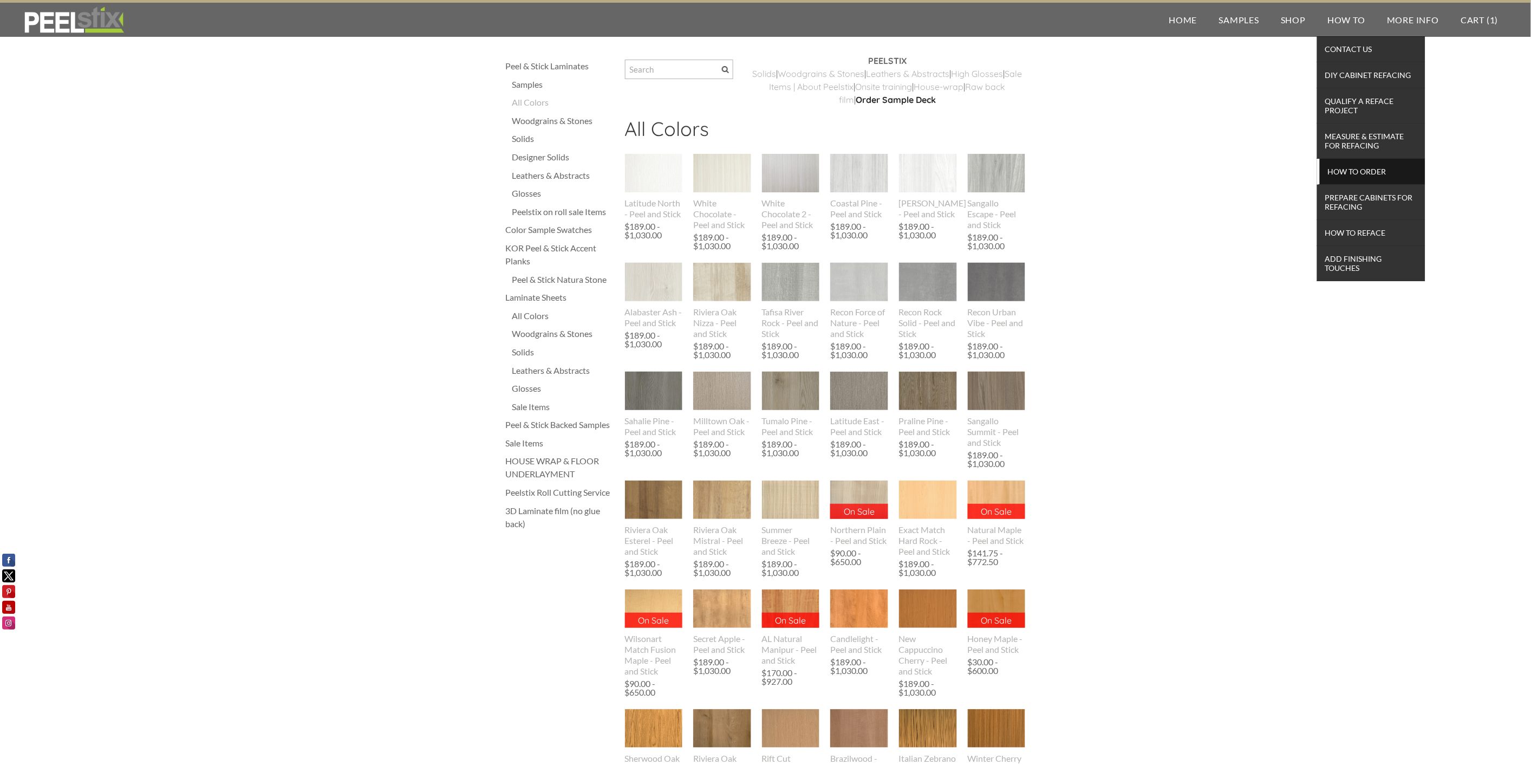
click at [1353, 174] on span "How To Order" at bounding box center [1373, 171] width 100 height 15
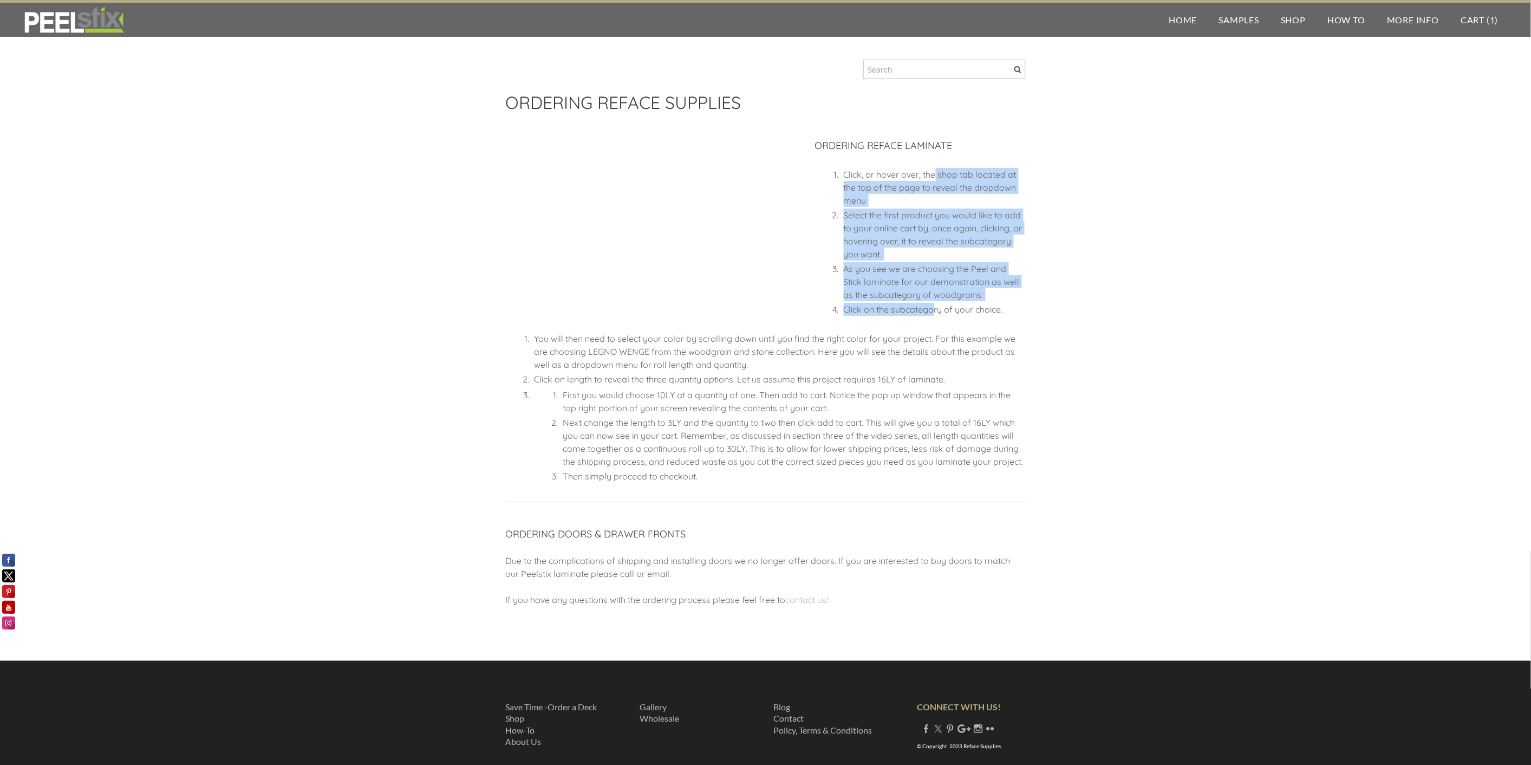
drag, startPoint x: 934, startPoint y: 172, endPoint x: 933, endPoint y: 327, distance: 154.4
click at [933, 327] on div "Click, or hover over, the shop tab located at the top of the page to reveal the…" at bounding box center [920, 248] width 211 height 161
drag, startPoint x: 824, startPoint y: 426, endPoint x: 824, endPoint y: 367, distance: 59.6
click at [824, 367] on ol "You will then need to select your color by scrolling down until you find the ri…" at bounding box center [766, 407] width 520 height 151
click at [824, 367] on li "You will then need to select your color by scrolling down until you find the ri…" at bounding box center [779, 351] width 494 height 39
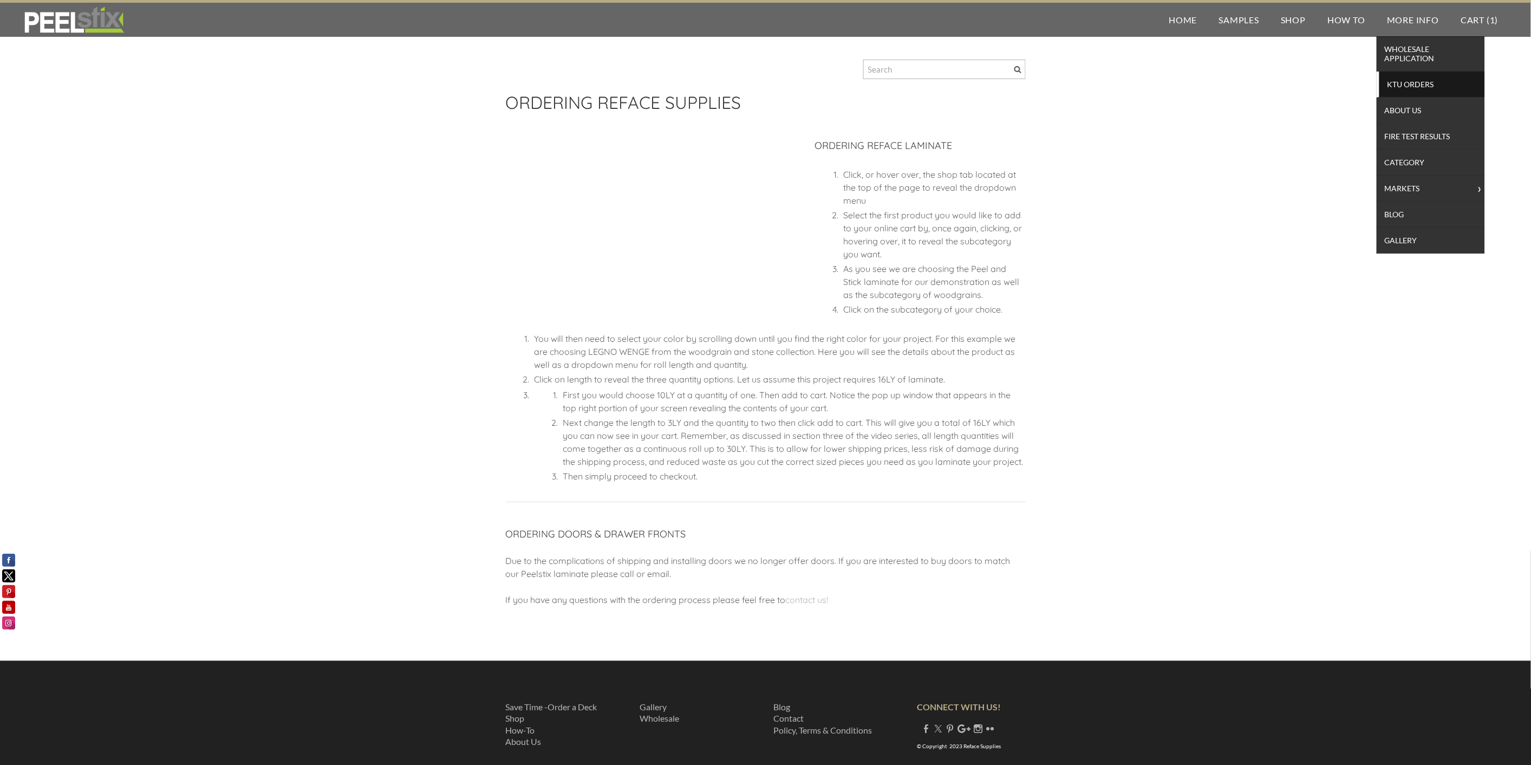
click at [1405, 85] on span "KTU Orders" at bounding box center [1432, 84] width 100 height 15
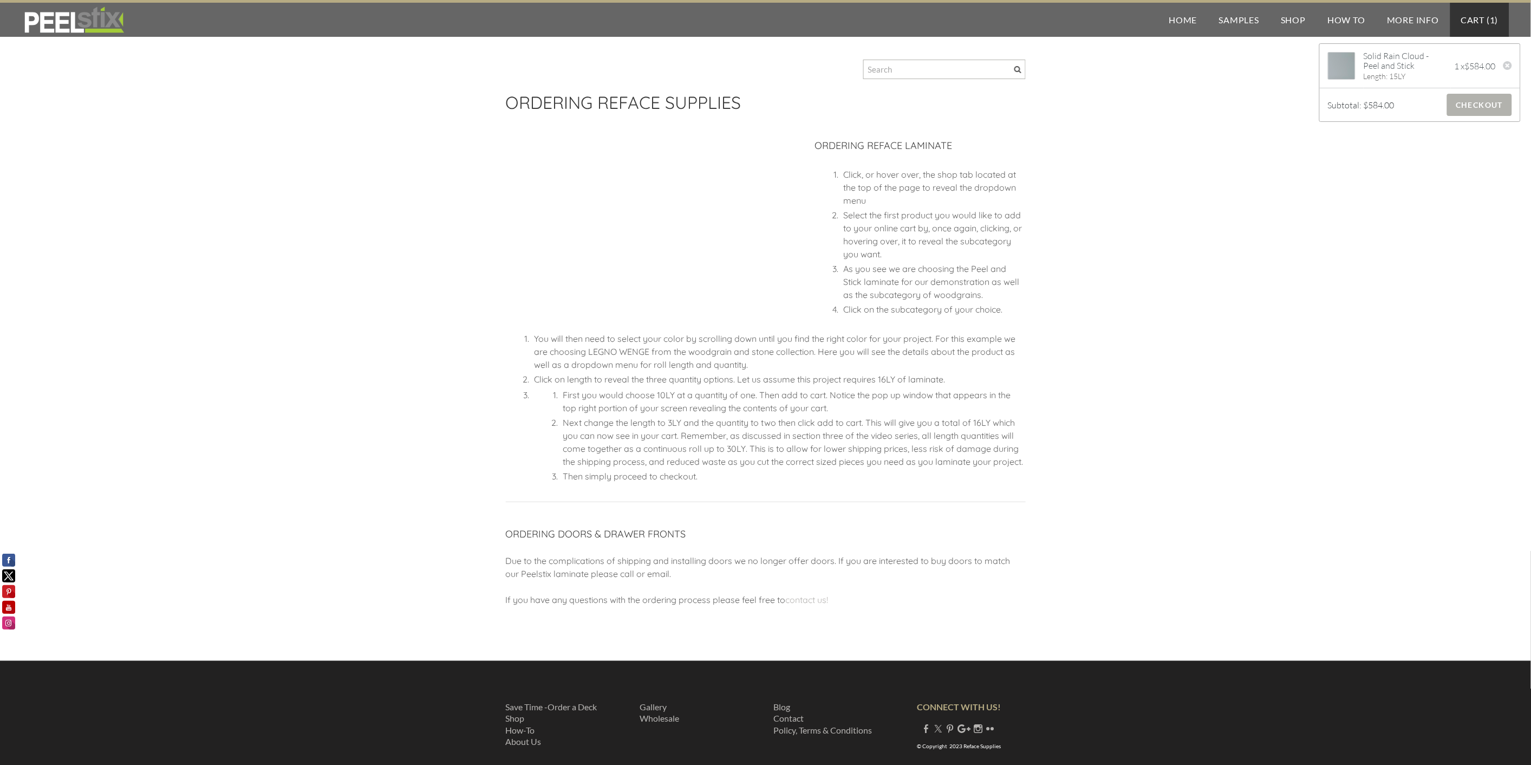
click at [1470, 105] on span "Checkout" at bounding box center [1479, 105] width 64 height 22
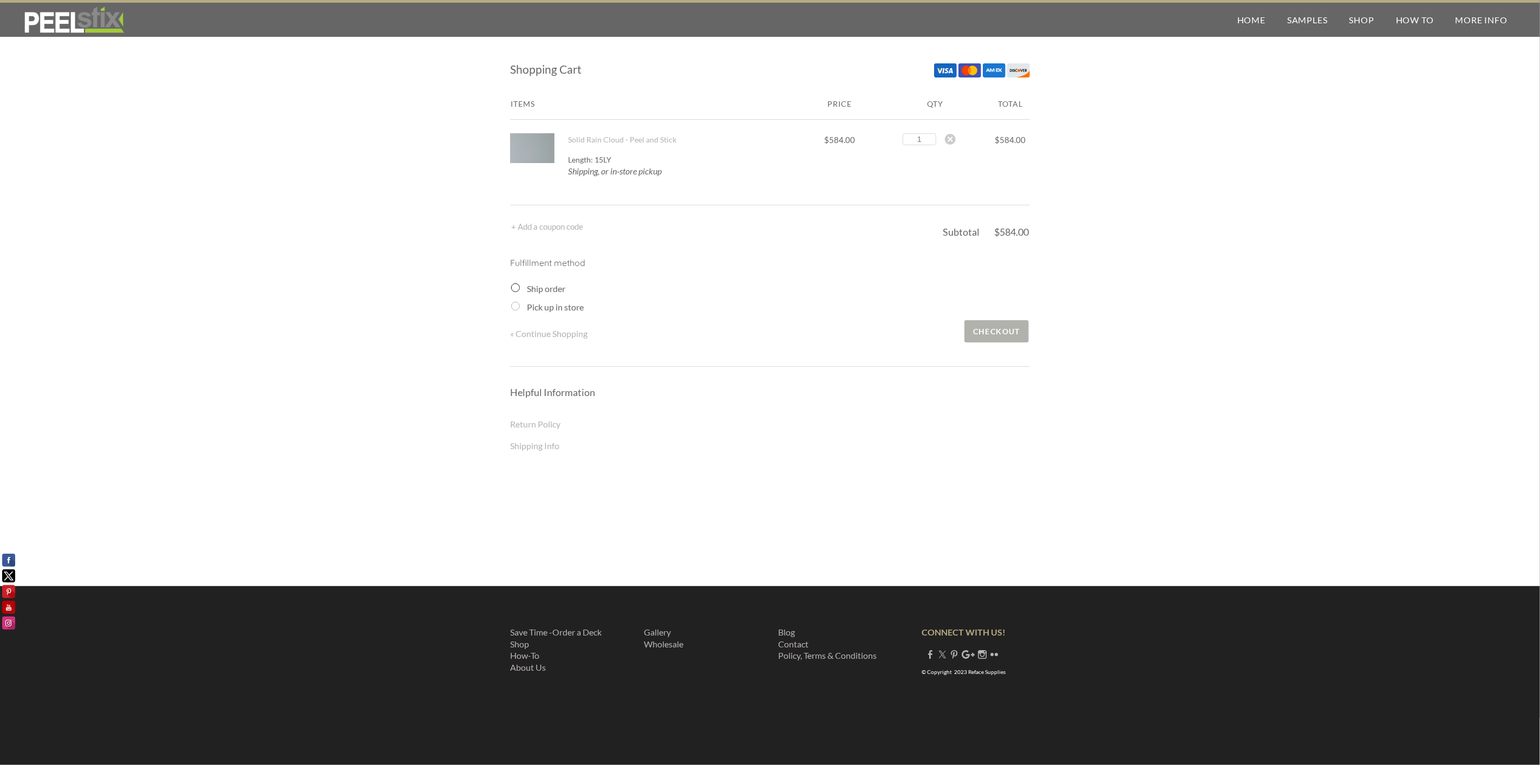
click at [992, 326] on span "Checkout" at bounding box center [997, 331] width 64 height 22
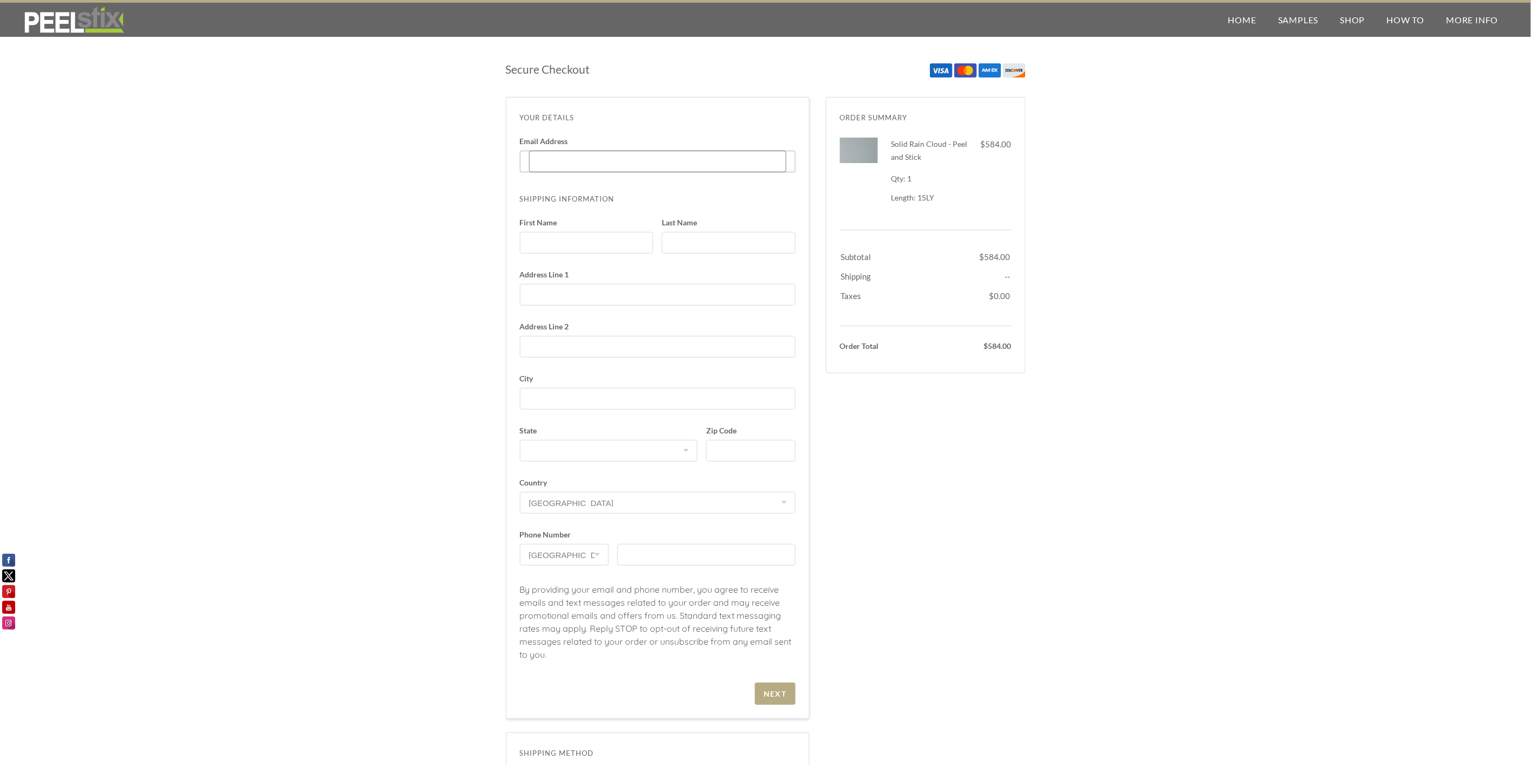
click at [568, 168] on input "Email Address Enter code" at bounding box center [657, 162] width 257 height 22
type input "[EMAIL_ADDRESS][DOMAIN_NAME]"
type input "ed"
type input "[STREET_ADDRESS]"
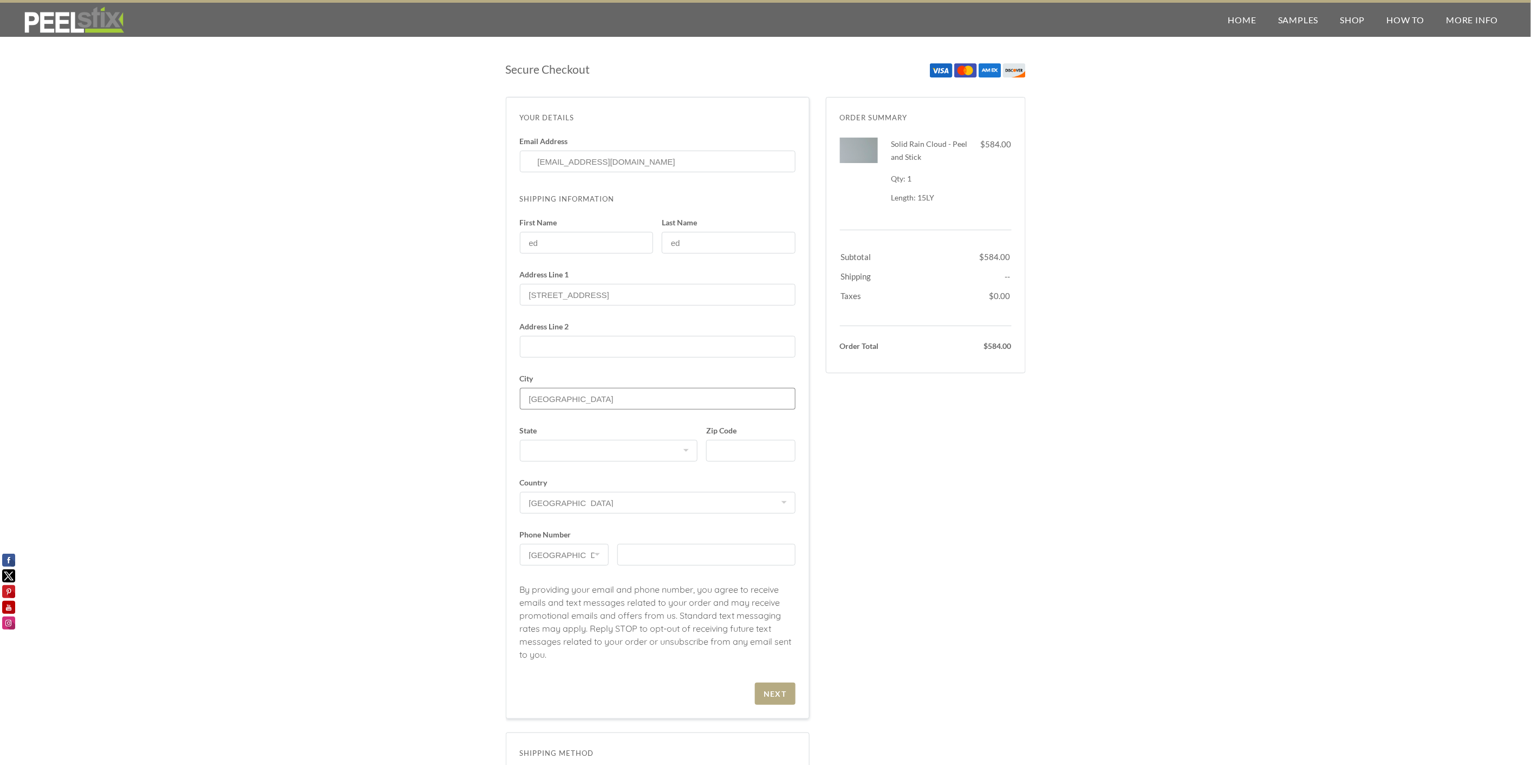
type input "[GEOGRAPHIC_DATA]"
select select "CA"
type input "90015"
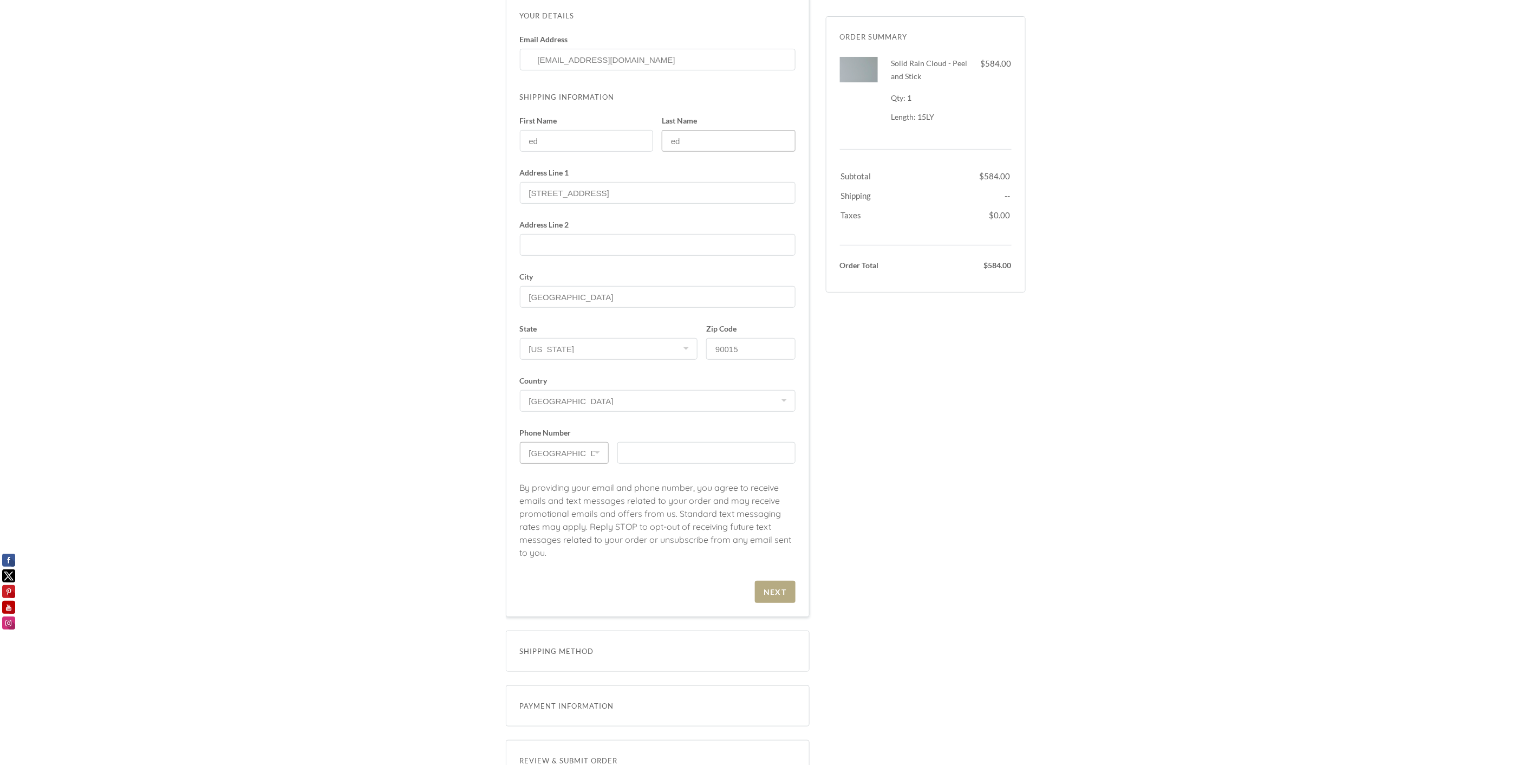
scroll to position [301, 0]
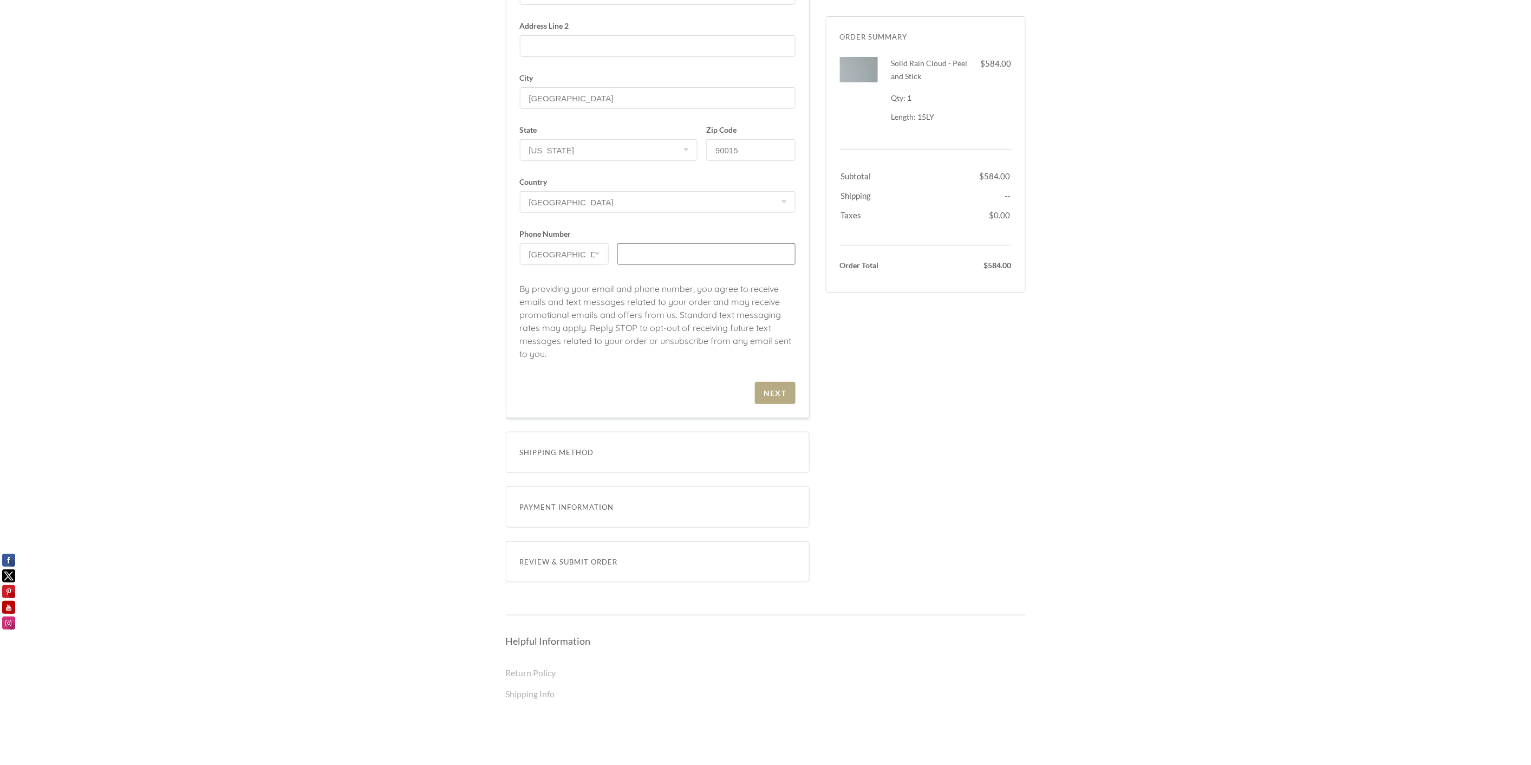
click at [651, 245] on input "text" at bounding box center [706, 254] width 178 height 22
type input "2139995444"
click at [772, 382] on span "Next" at bounding box center [775, 393] width 41 height 22
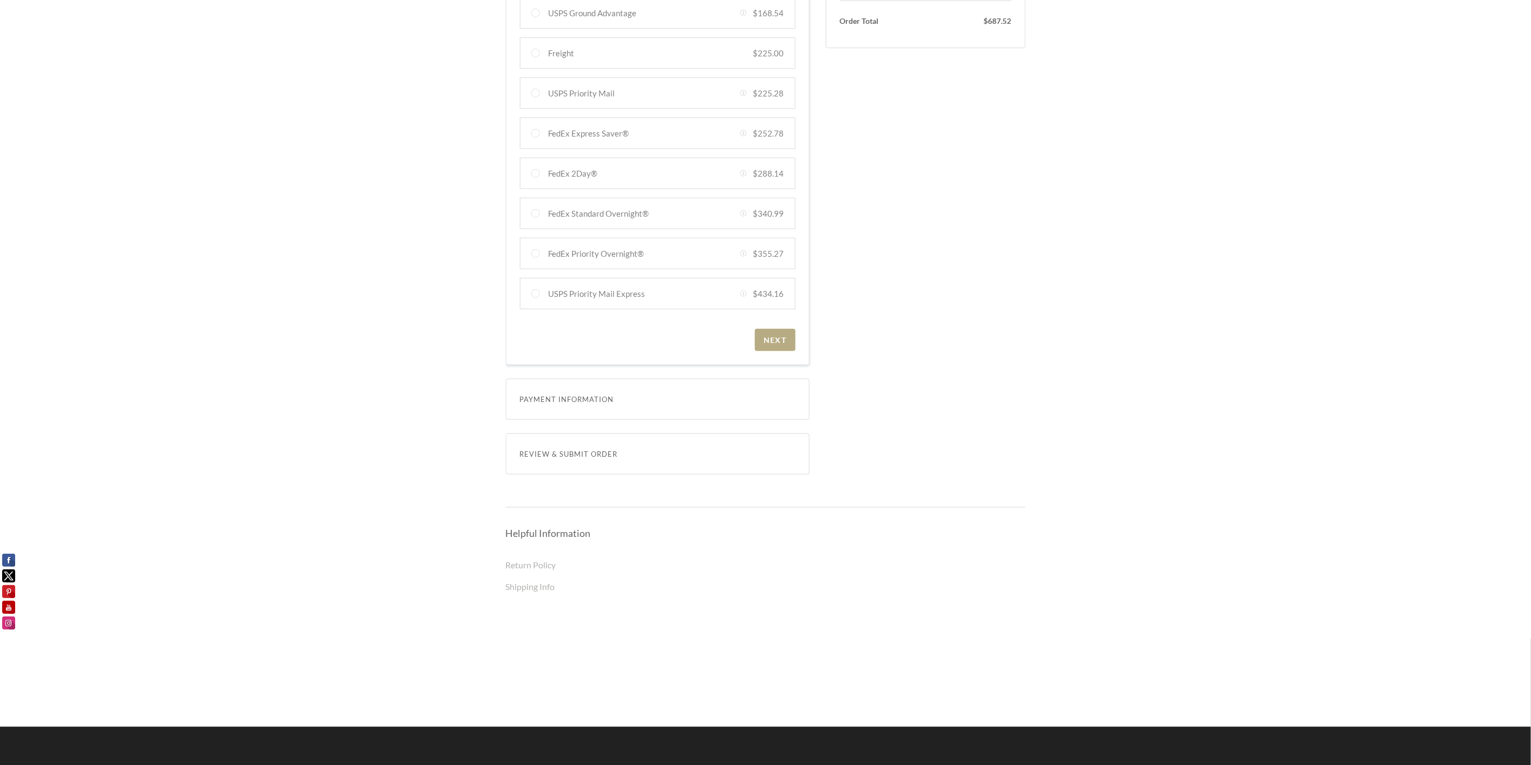
scroll to position [418, 0]
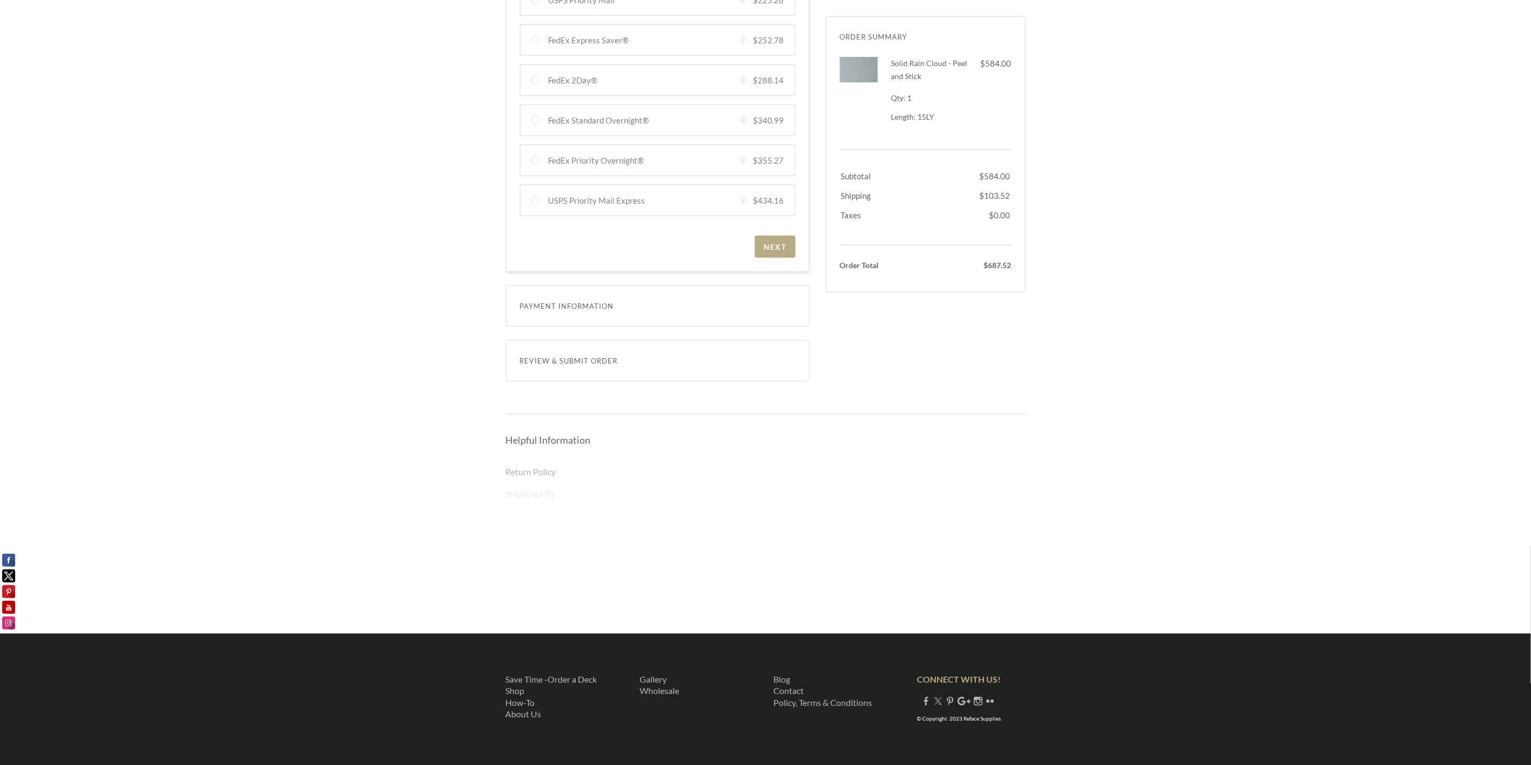
click at [537, 494] on link "Shipping Info" at bounding box center [530, 493] width 49 height 10
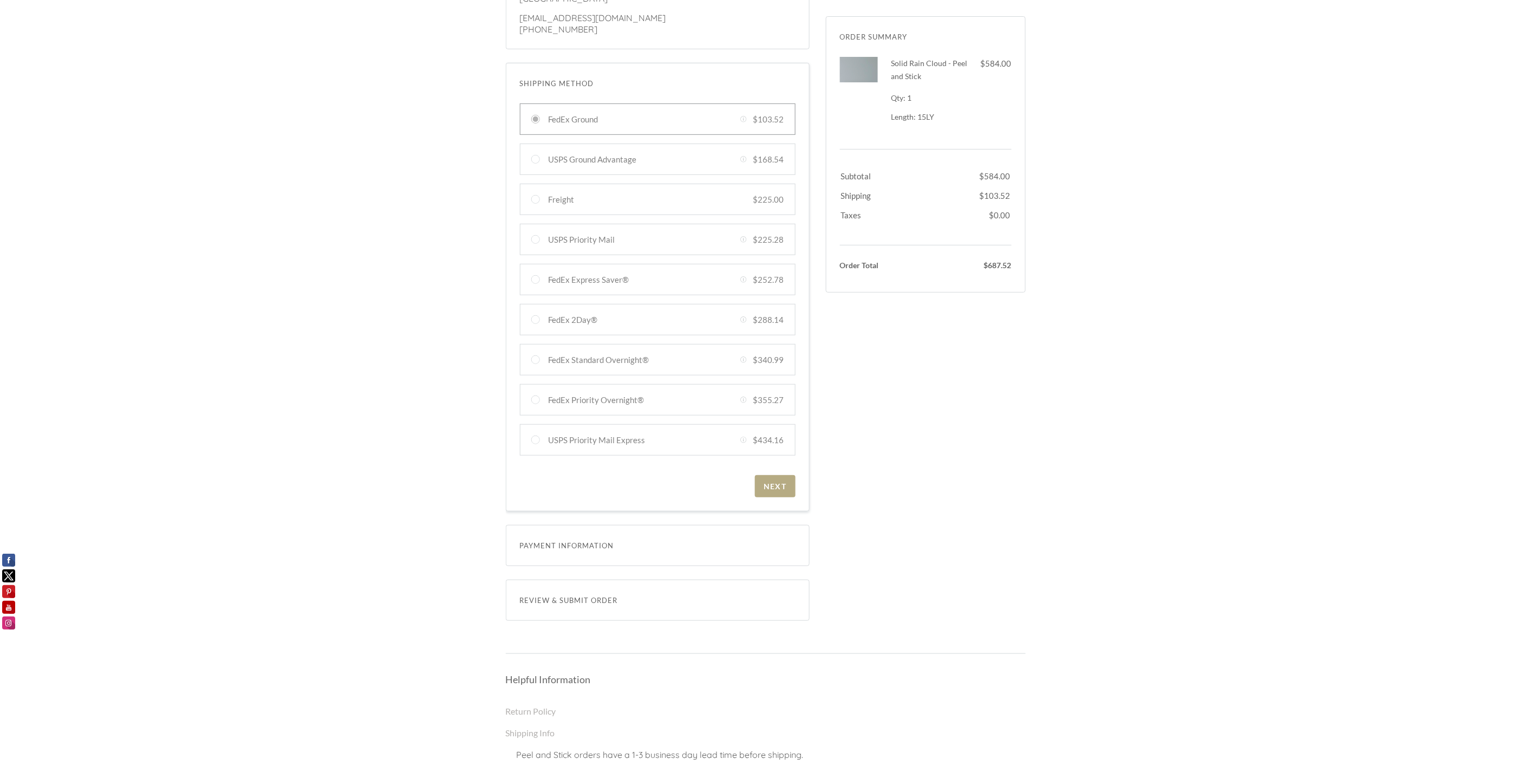
scroll to position [0, 0]
